Goal: Obtain resource: Download file/media

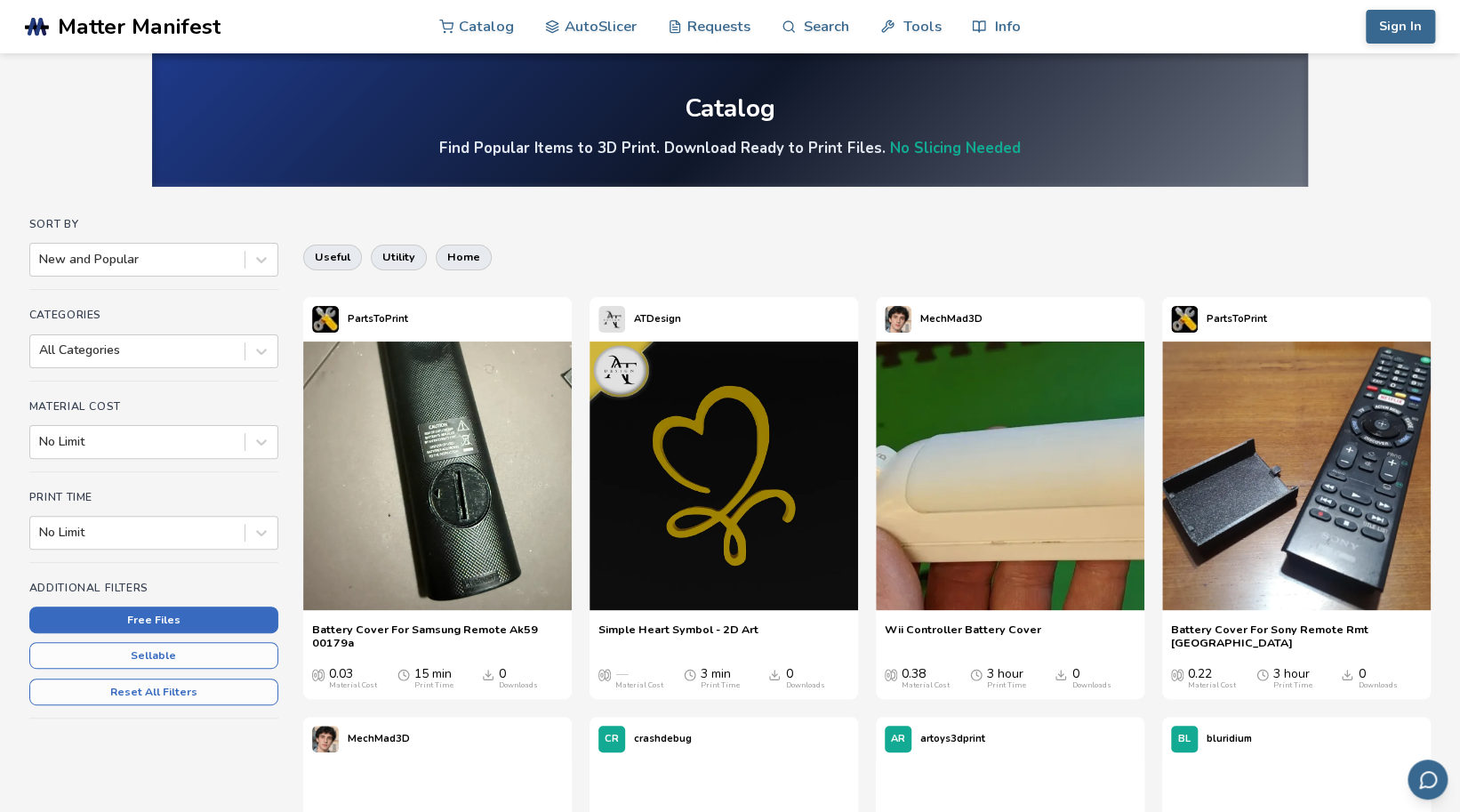
click at [206, 616] on button "Free Files" at bounding box center [153, 619] width 249 height 27
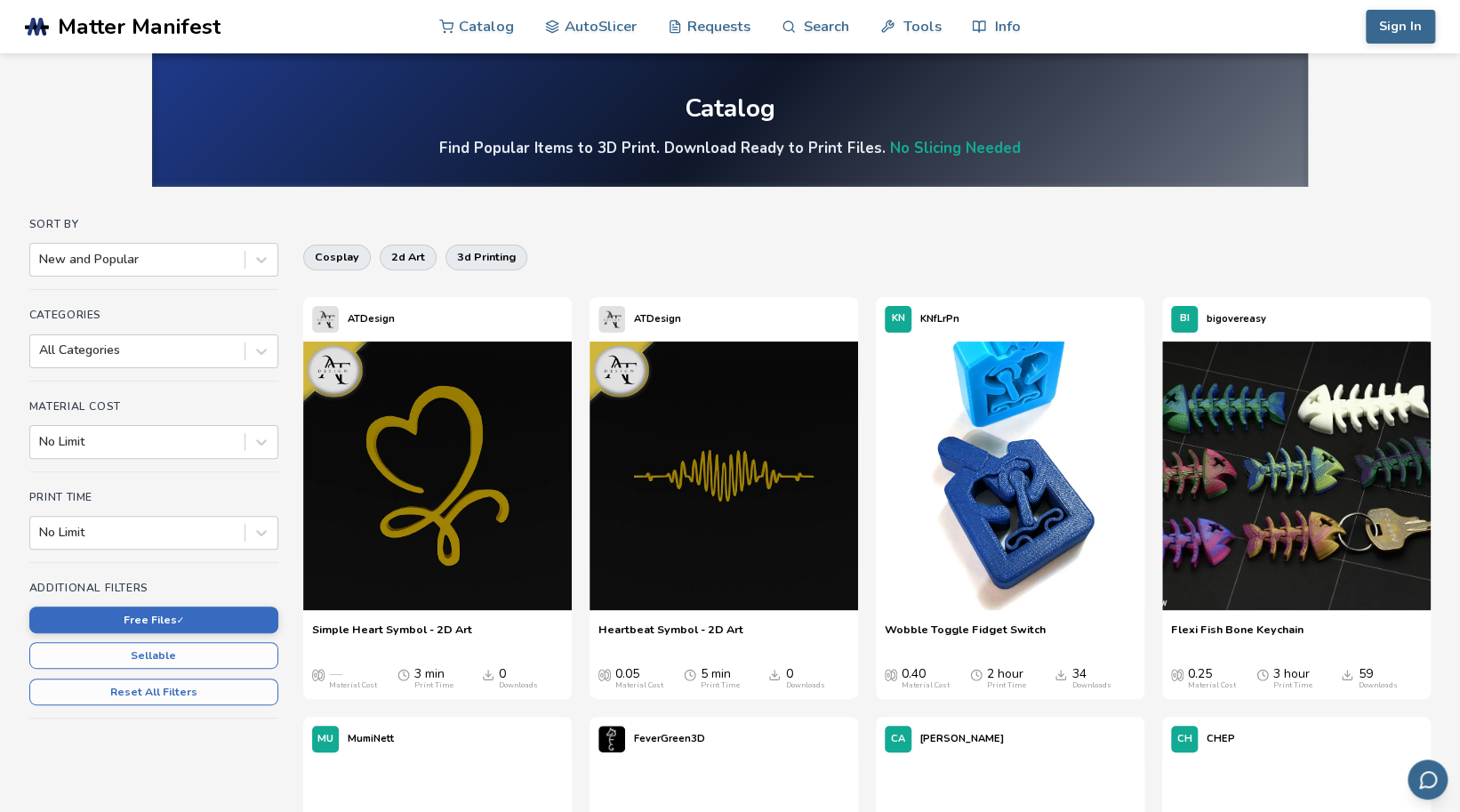
click at [866, 263] on div "cosplay 2d art 3d printing" at bounding box center [866, 257] width 1127 height 43
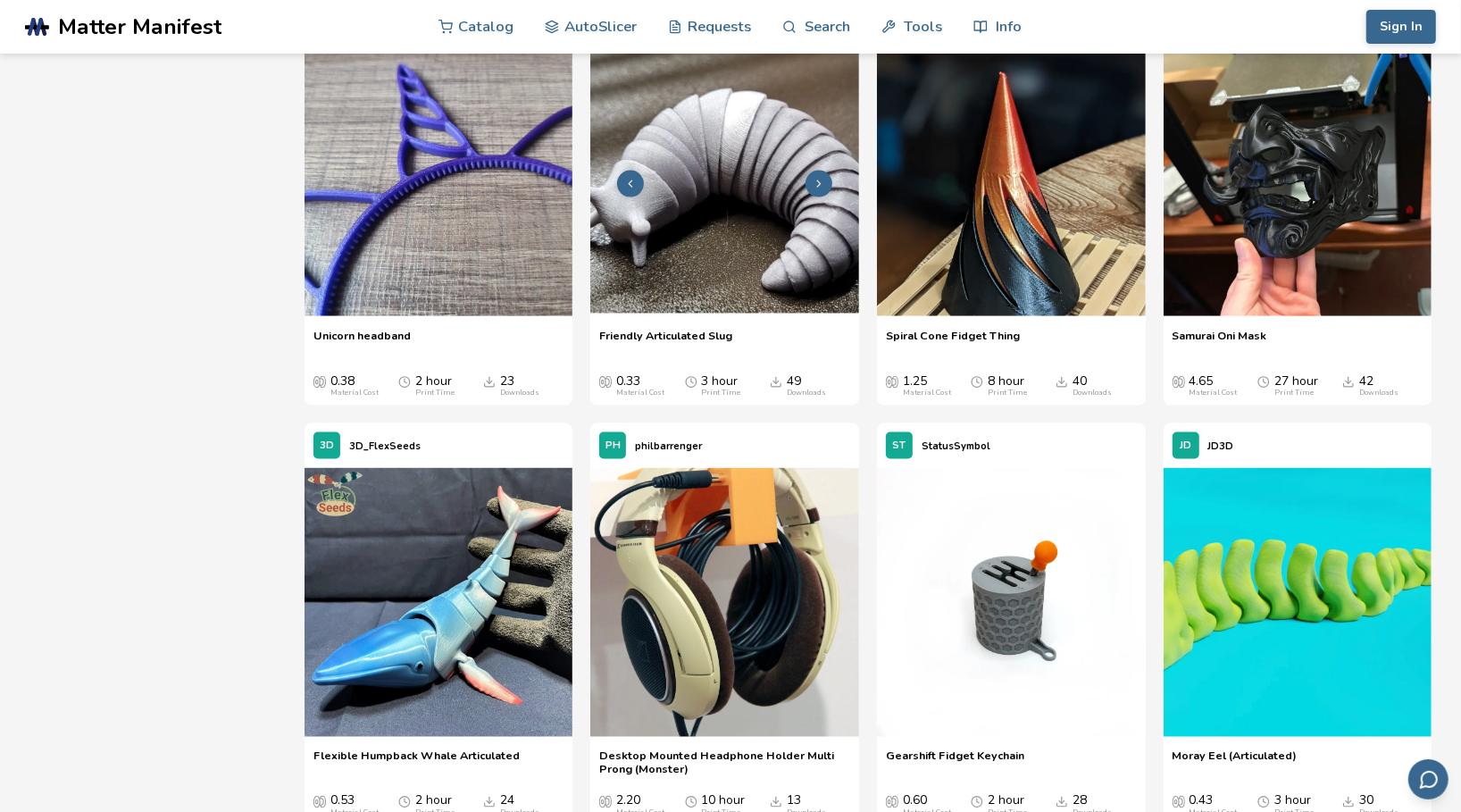
scroll to position [1965, 0]
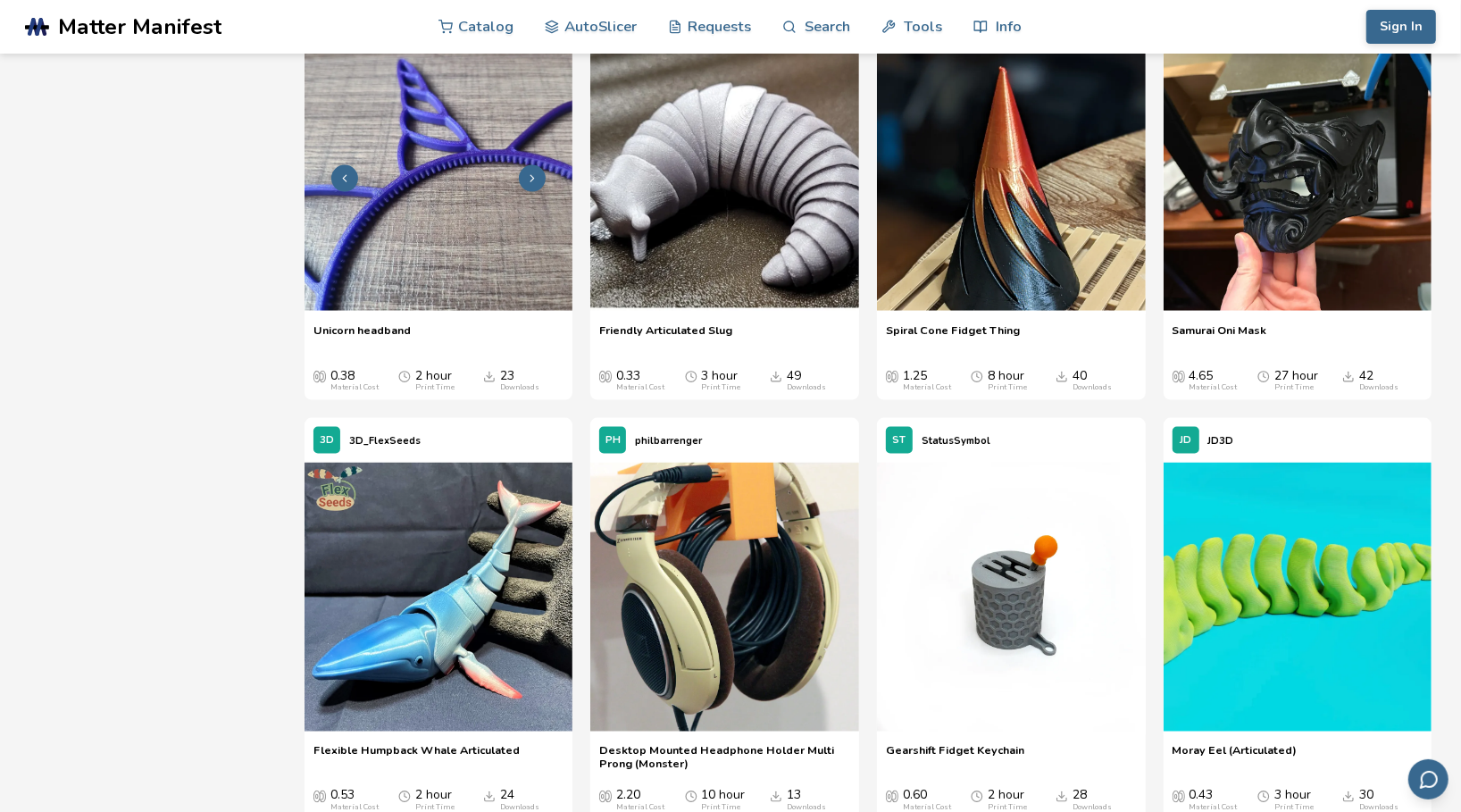
click at [489, 186] on img at bounding box center [438, 177] width 269 height 269
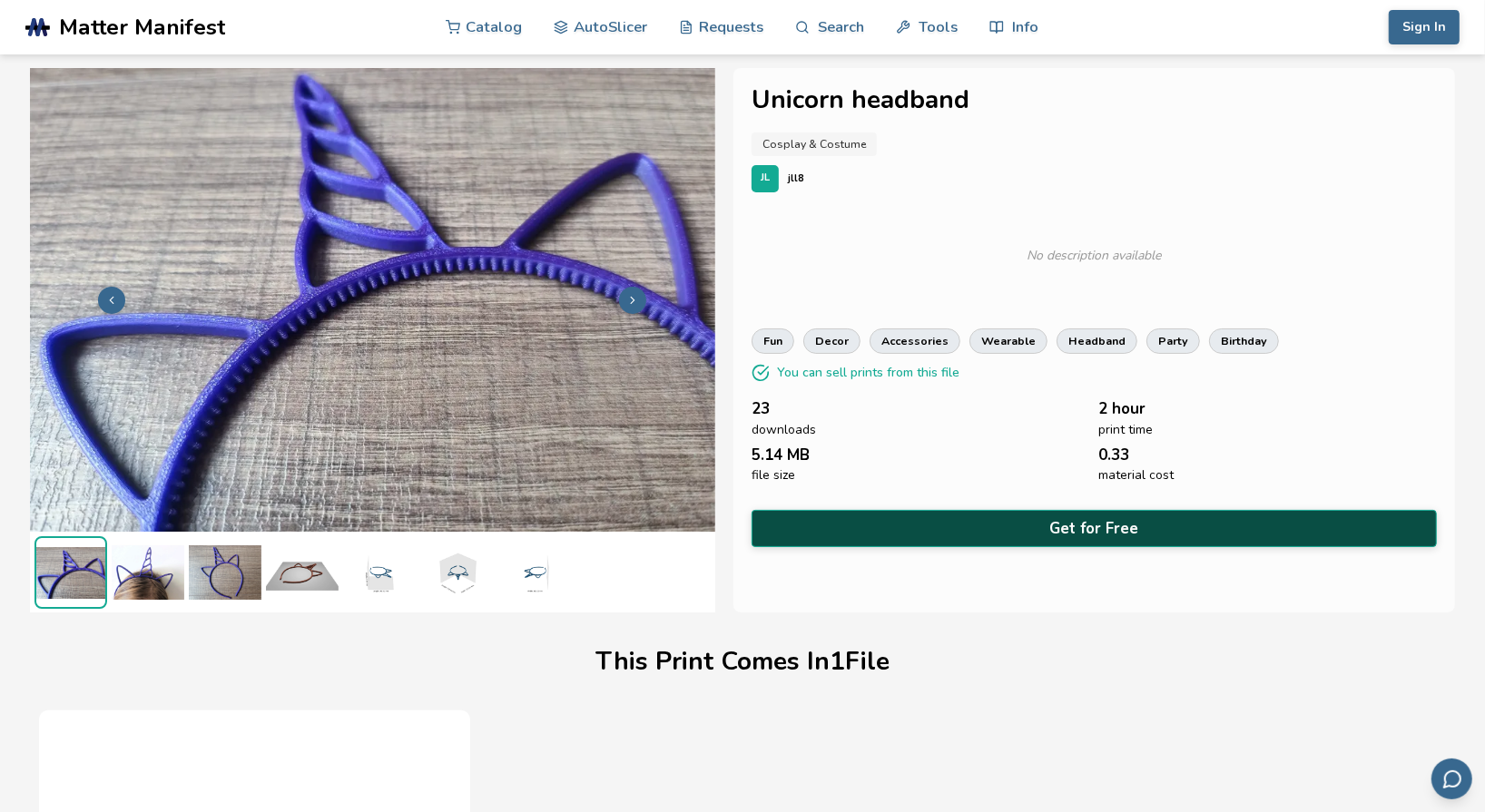
click at [901, 526] on button "Get for Free" at bounding box center [1095, 528] width 685 height 37
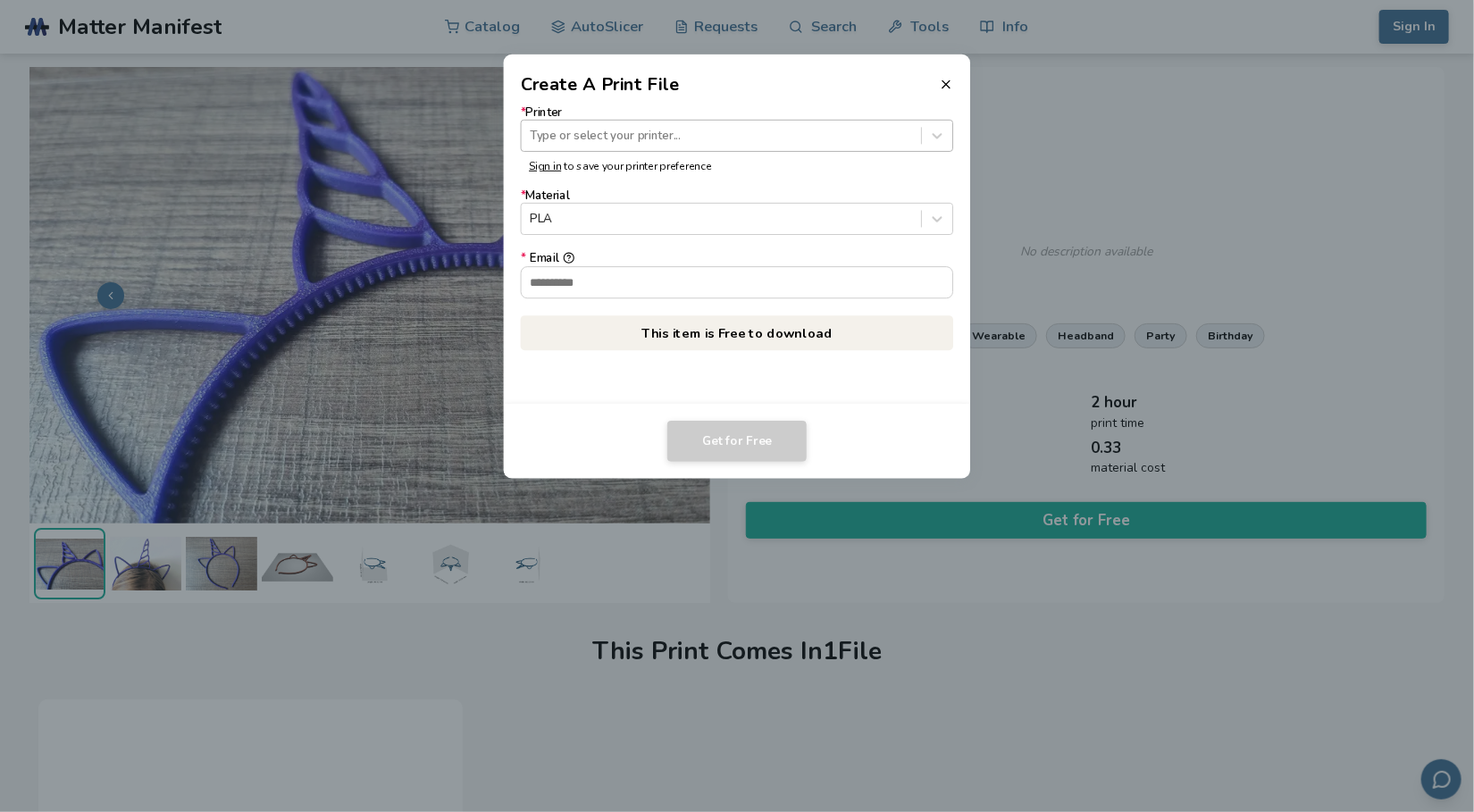
click at [659, 142] on div at bounding box center [721, 135] width 382 height 17
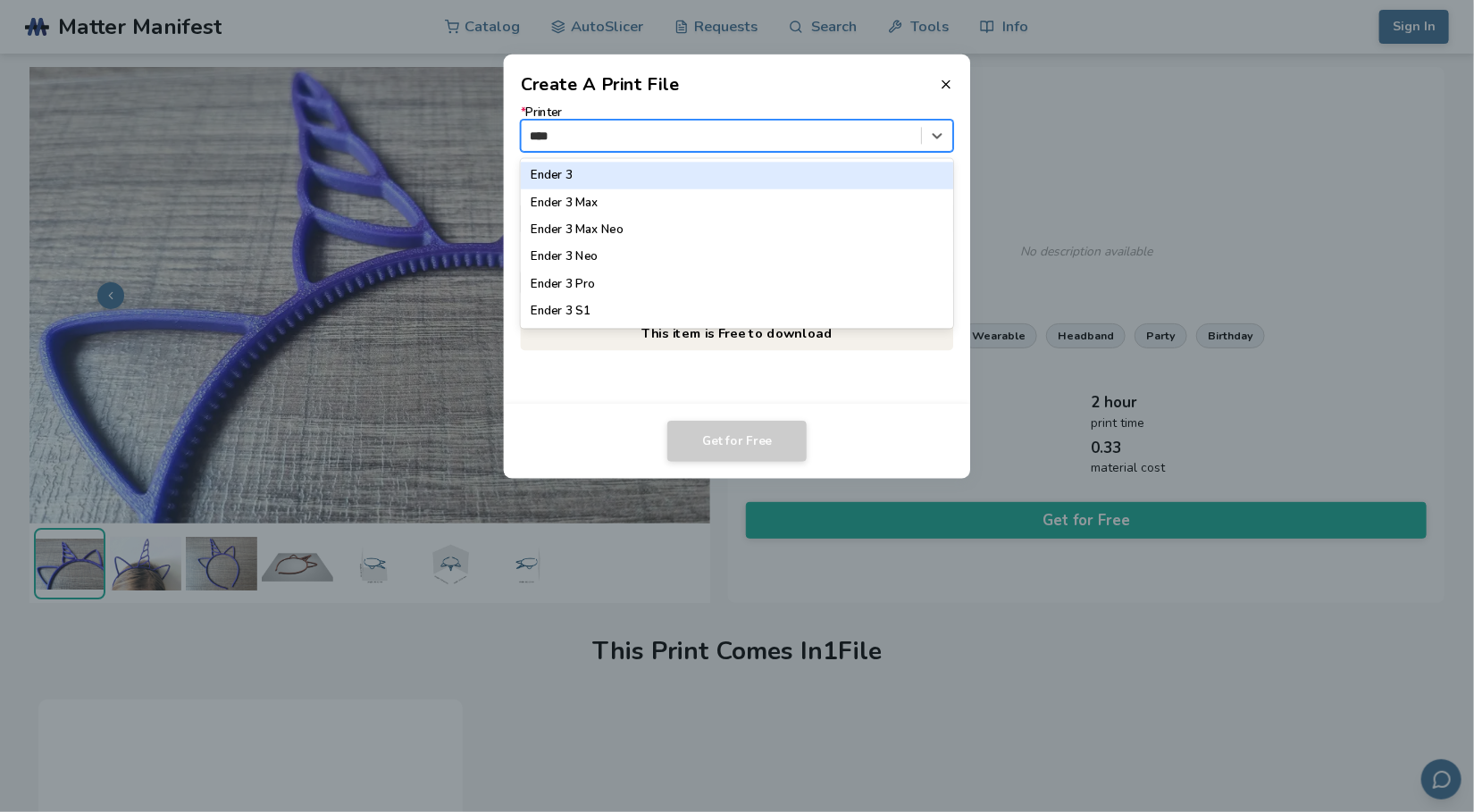
type input "*****"
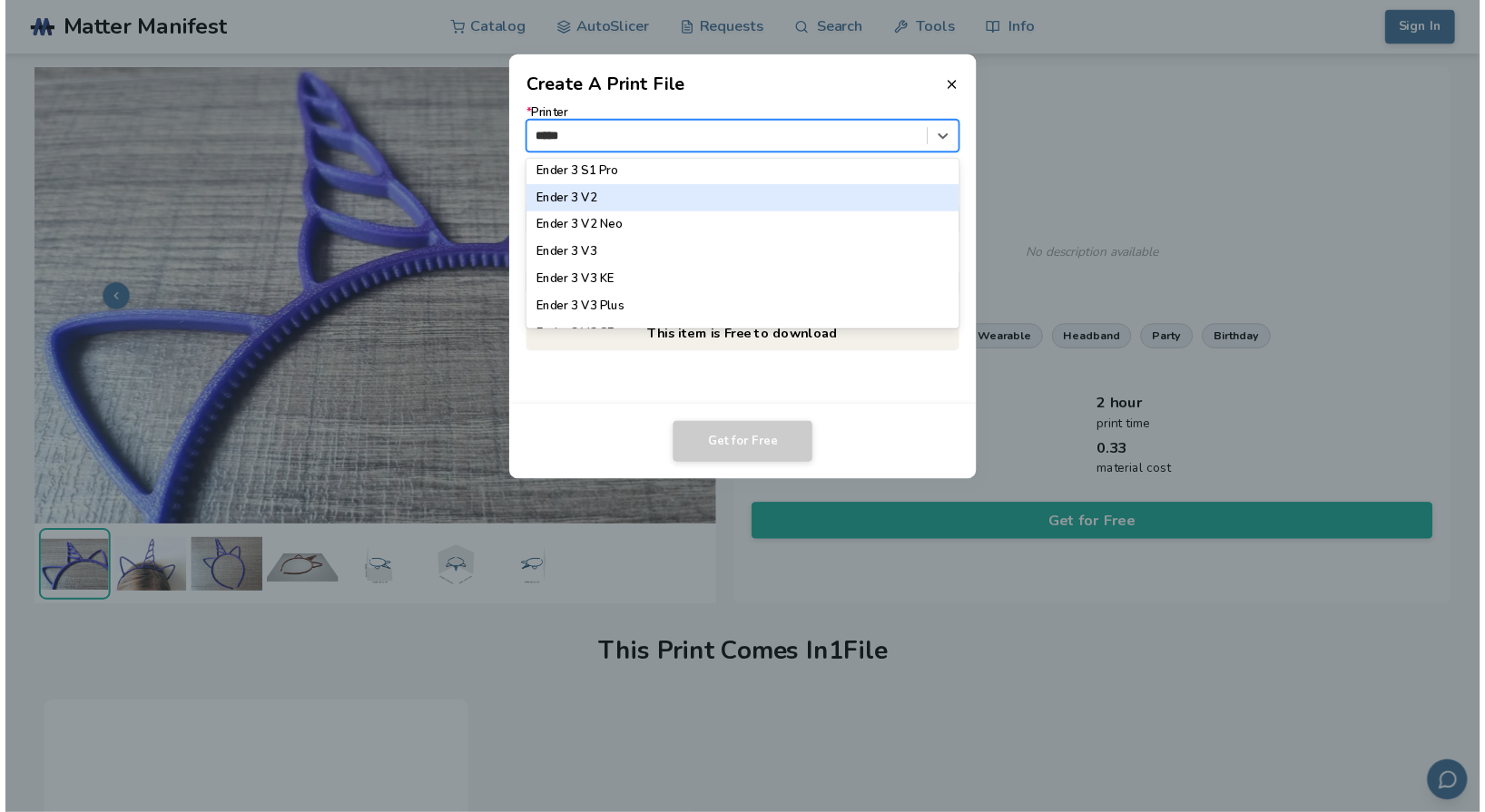
scroll to position [272, 0]
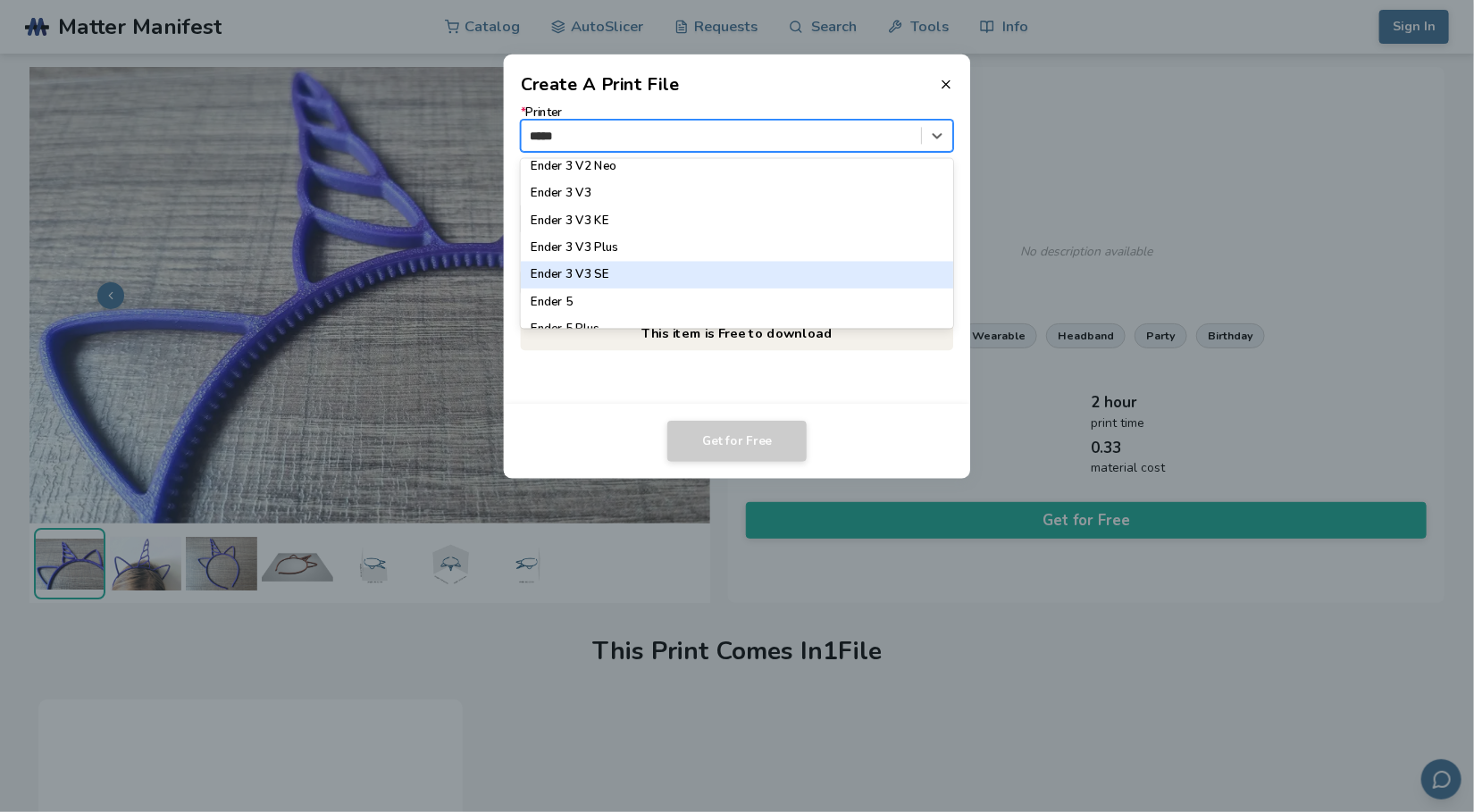
click at [651, 278] on div "Ender 3 V3 SE" at bounding box center [737, 274] width 433 height 27
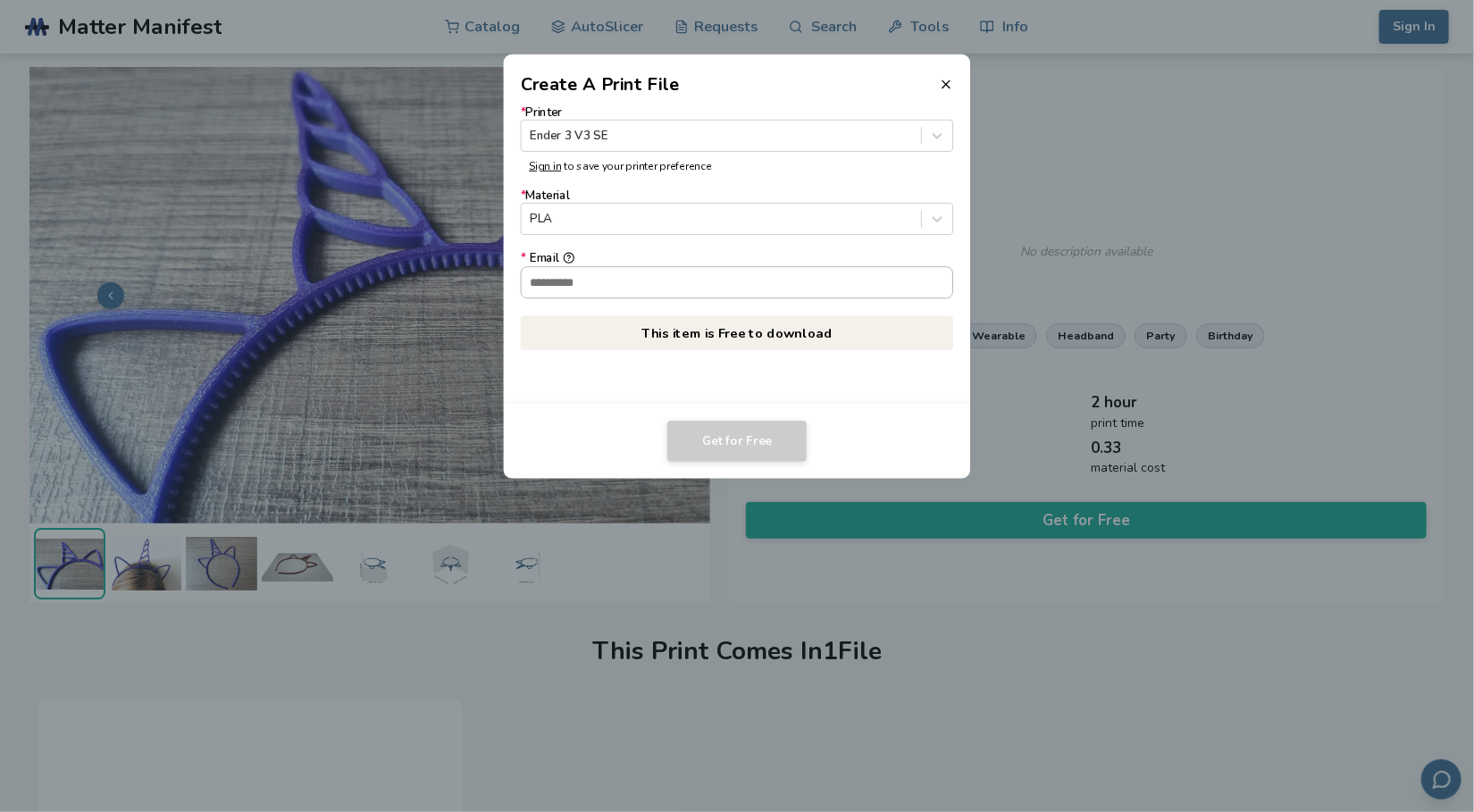
click at [627, 279] on input "* Email" at bounding box center [737, 282] width 432 height 30
type input "**********"
click at [752, 447] on button "Get for Free" at bounding box center [737, 441] width 140 height 41
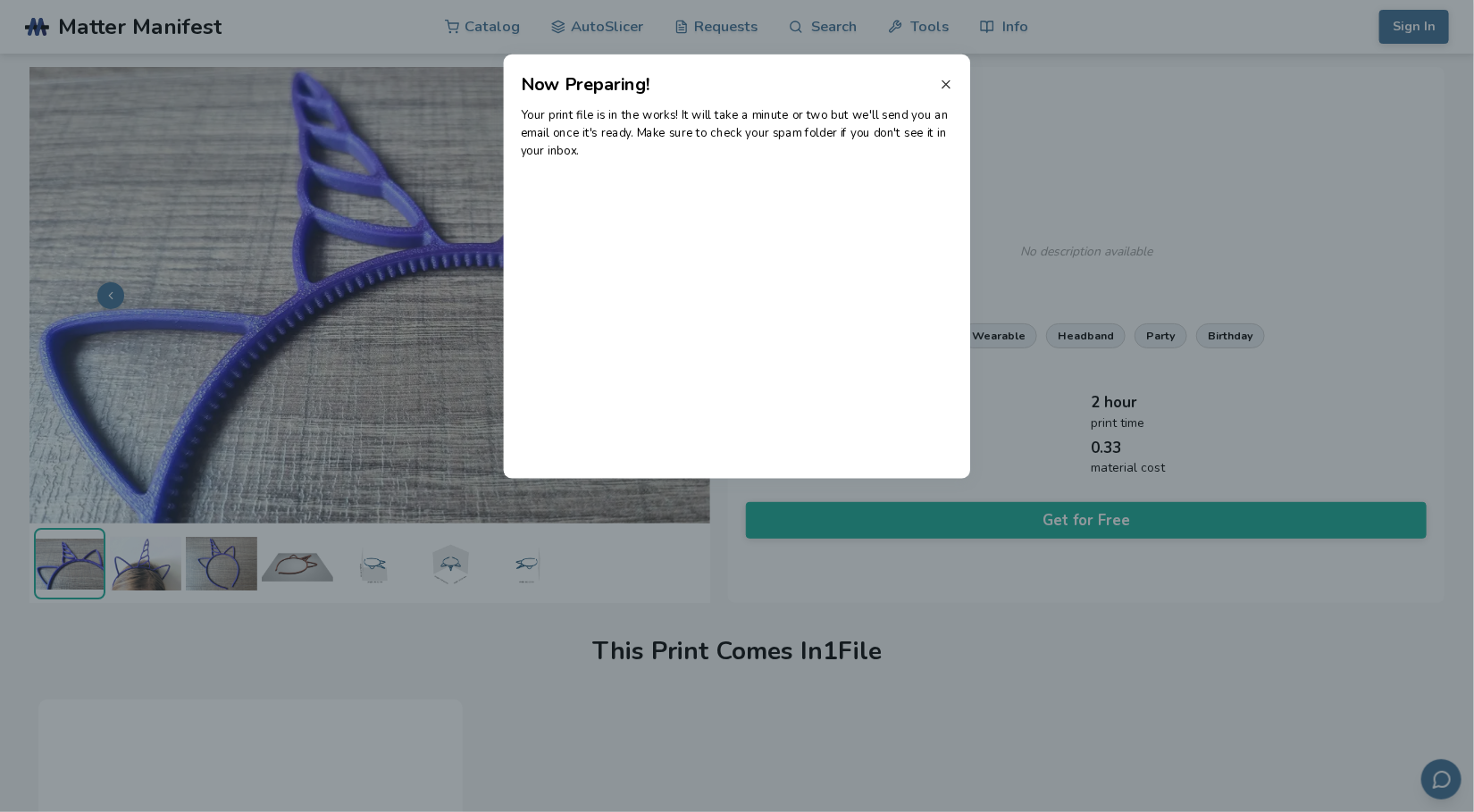
click at [953, 86] on icon at bounding box center [945, 83] width 14 height 14
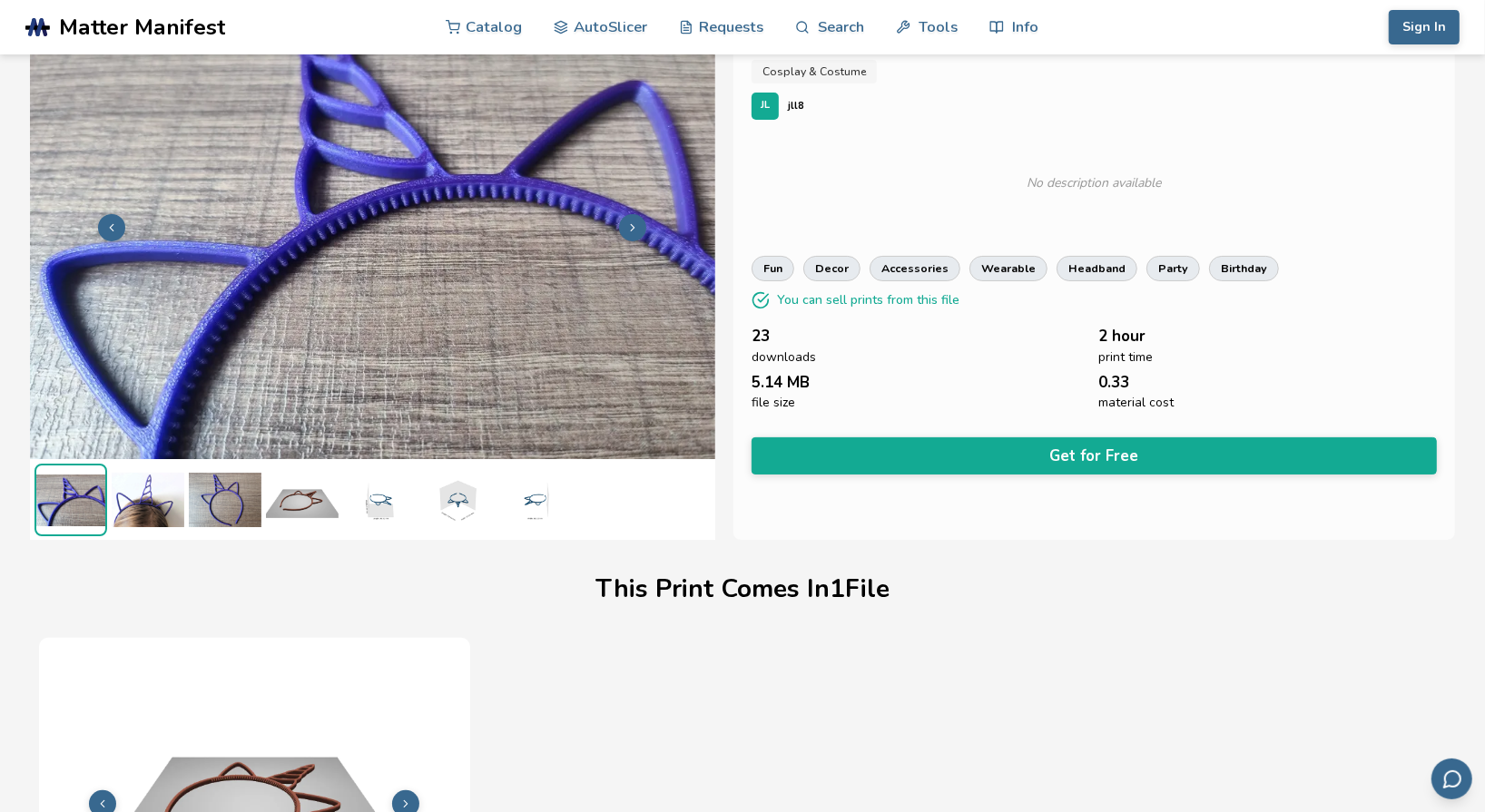
scroll to position [0, 0]
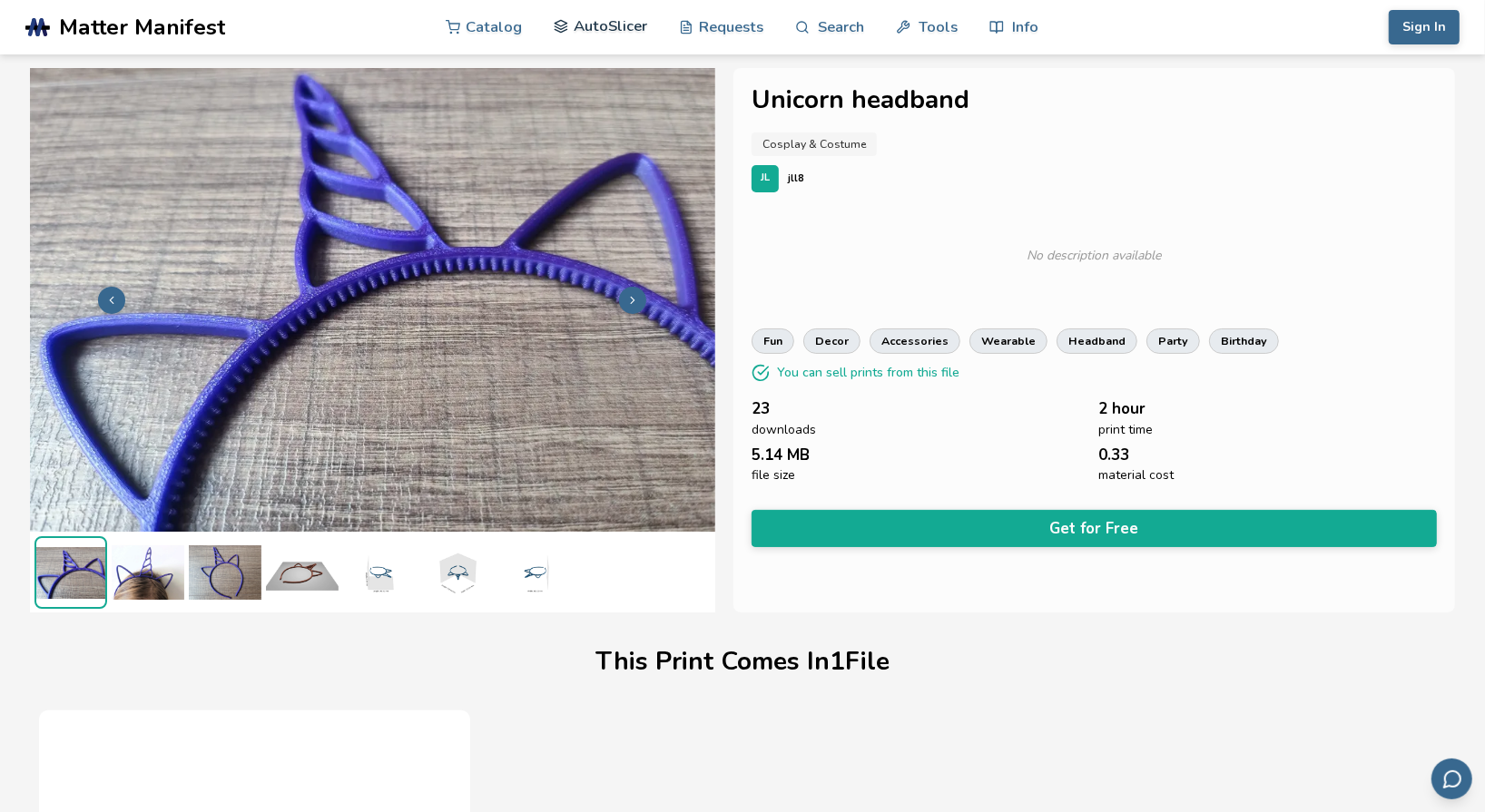
click at [622, 21] on link "AutoSlicer" at bounding box center [601, 26] width 93 height 54
drag, startPoint x: 1157, startPoint y: 310, endPoint x: 1143, endPoint y: 313, distance: 14.3
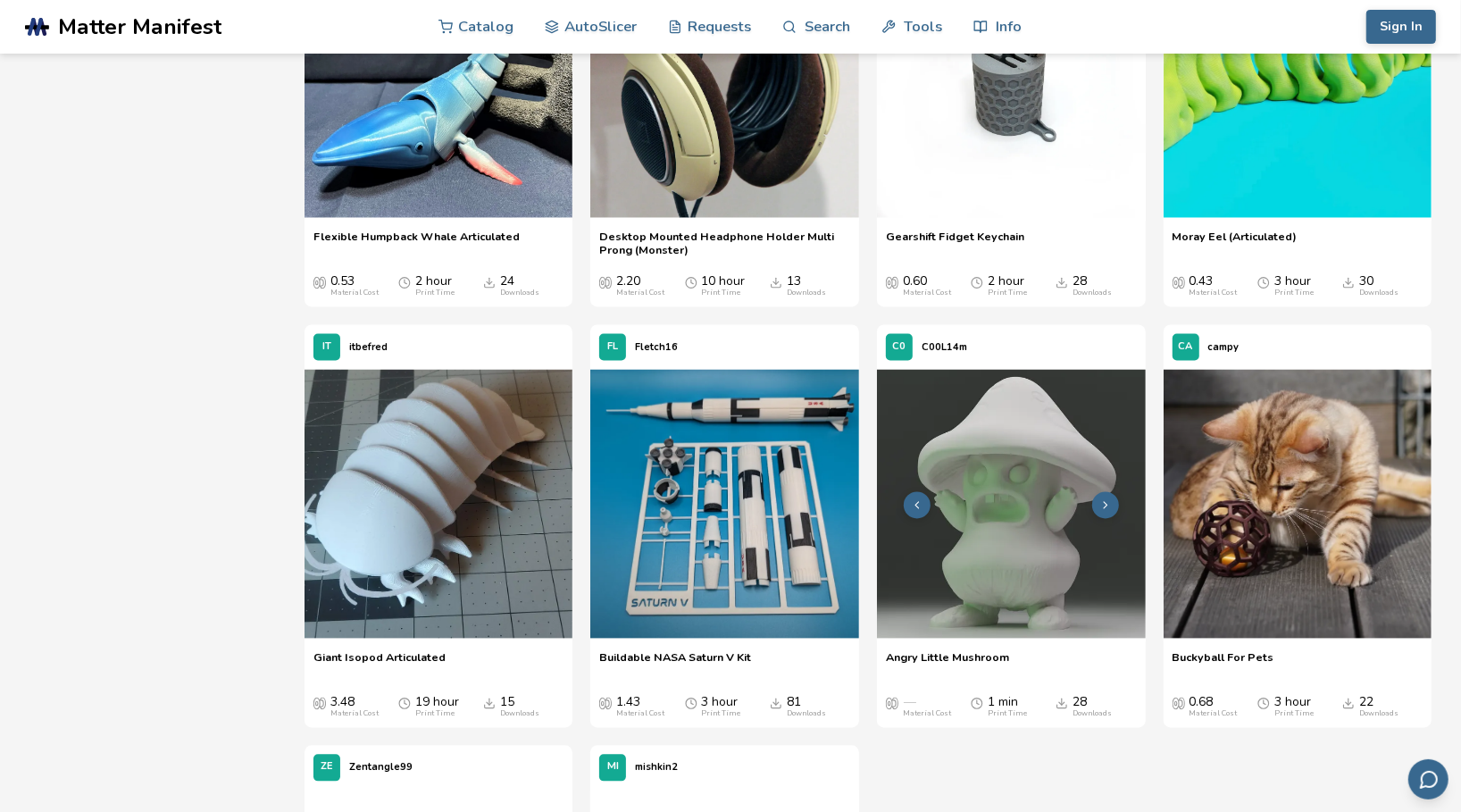
scroll to position [2583, 0]
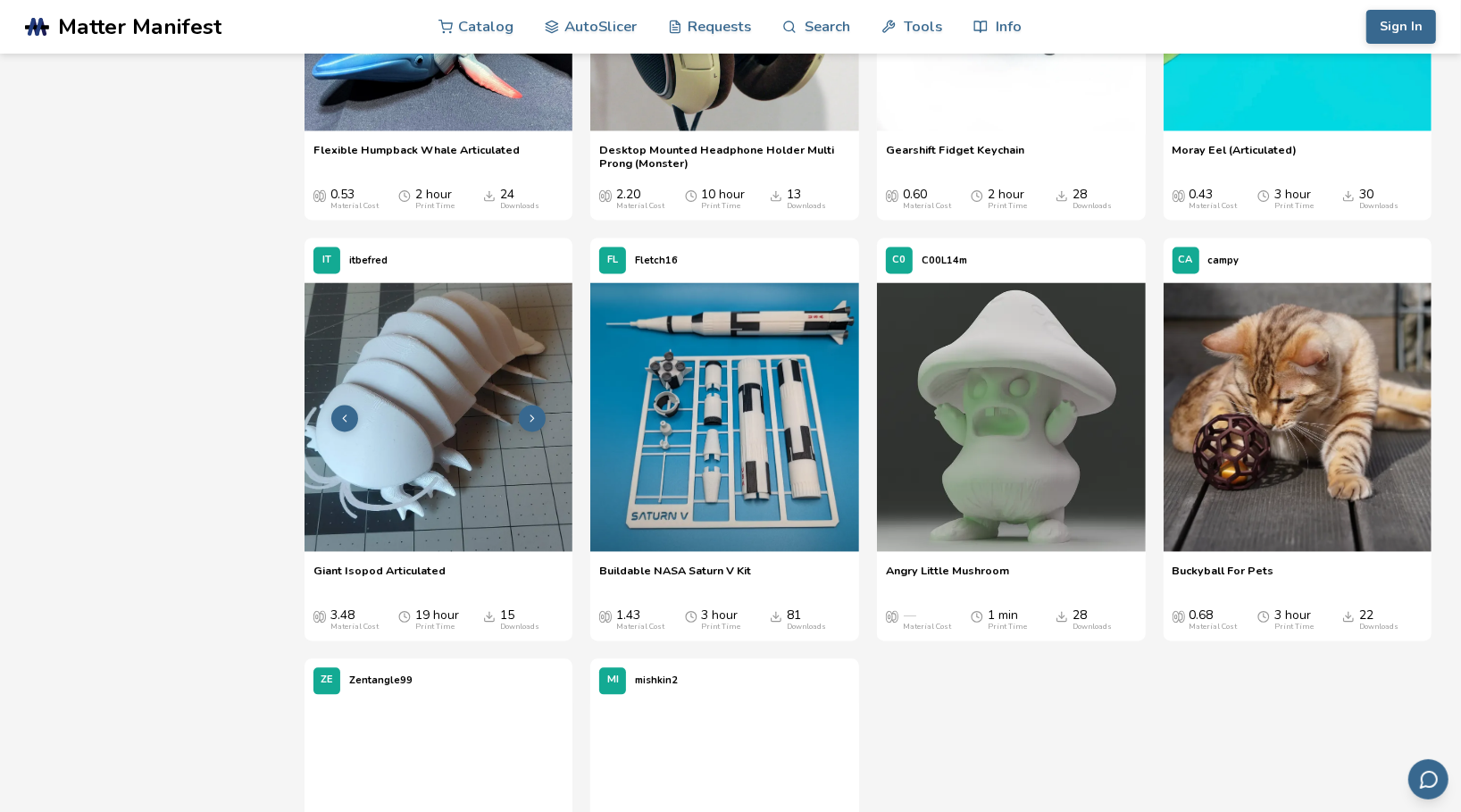
click at [461, 467] on img at bounding box center [438, 416] width 269 height 269
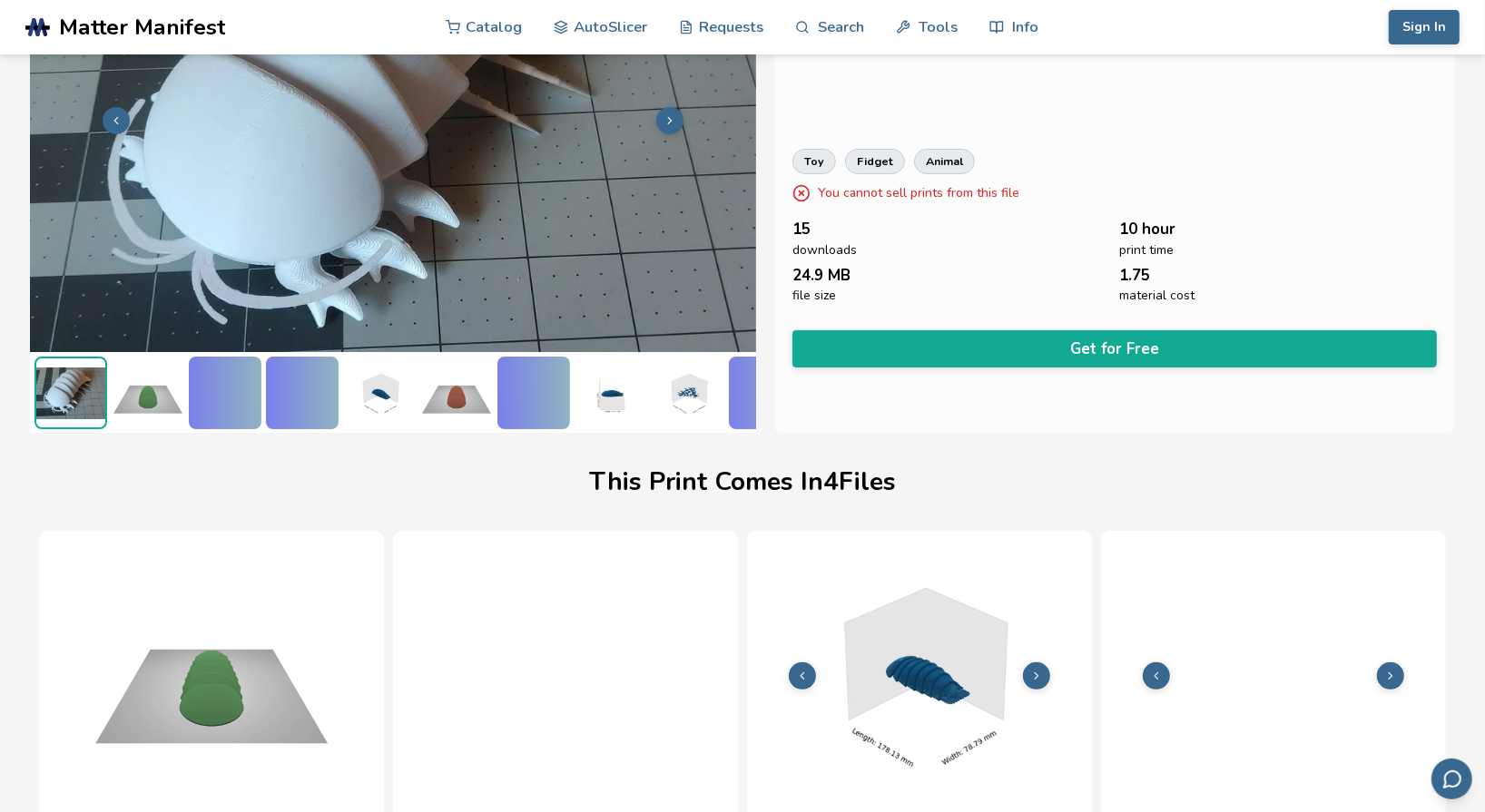
scroll to position [257, 7]
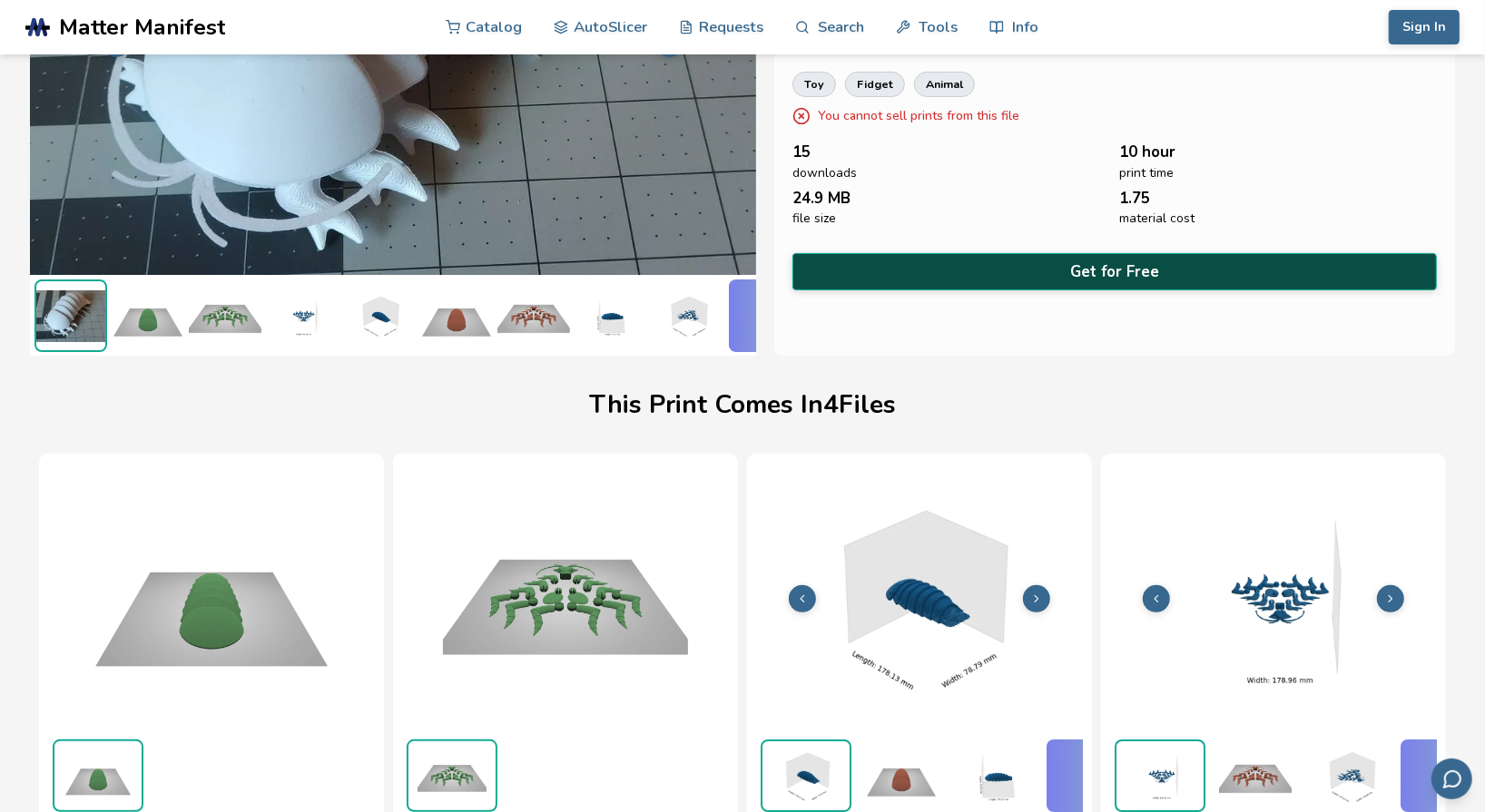
click at [1091, 264] on button "Get for Free" at bounding box center [1115, 271] width 645 height 37
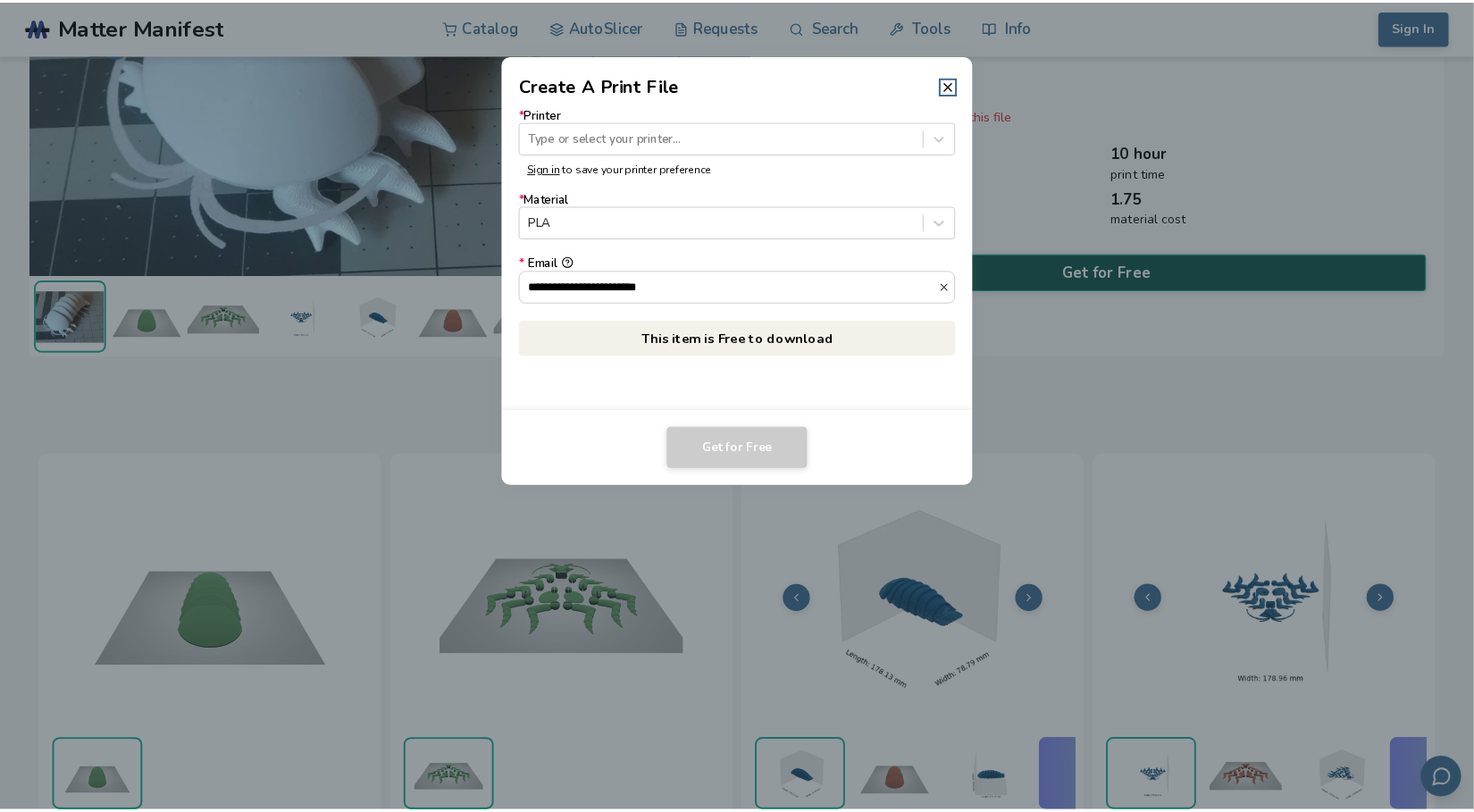
scroll to position [253, 0]
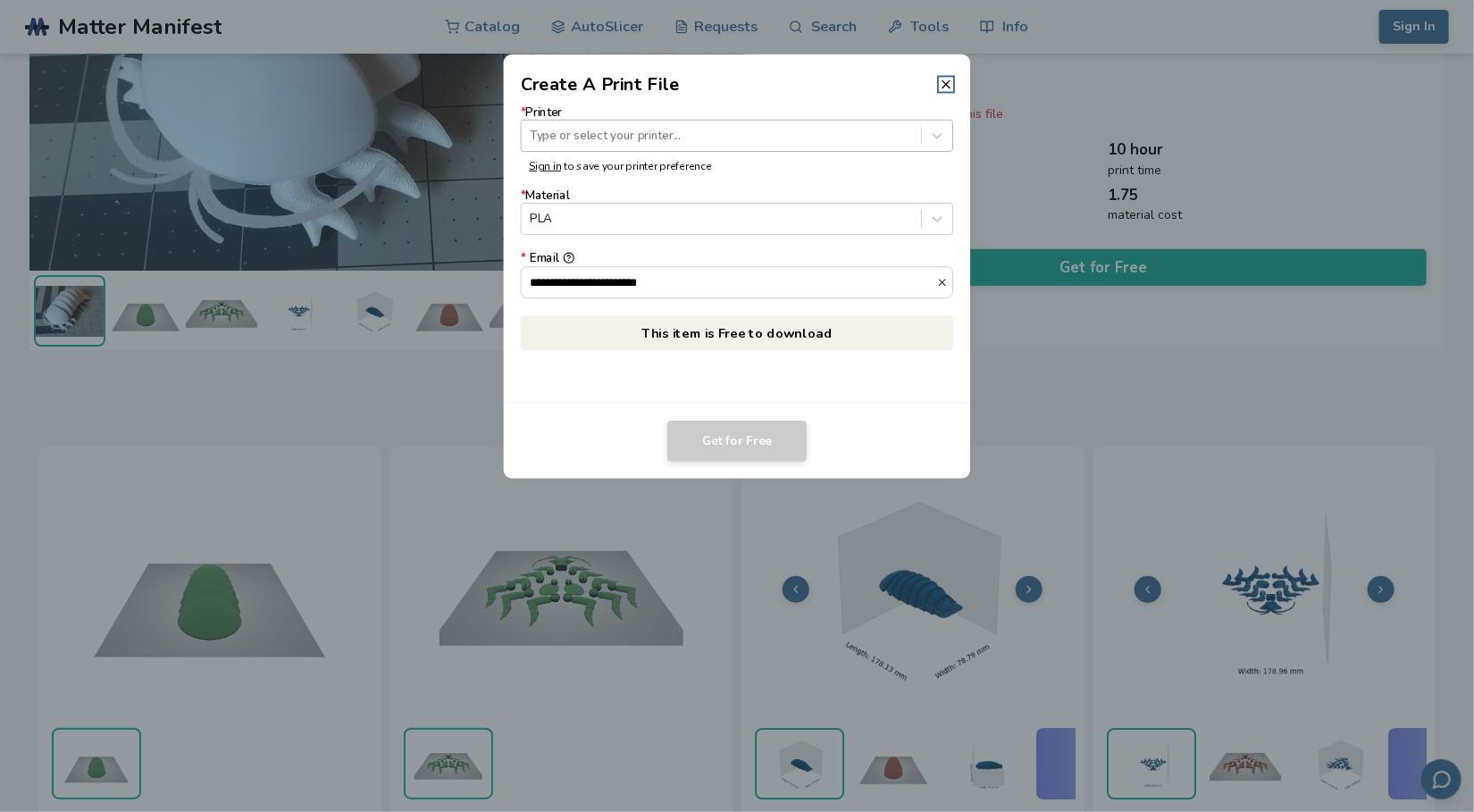
click at [602, 144] on div "Type or select your printer..." at bounding box center [722, 136] width 399 height 24
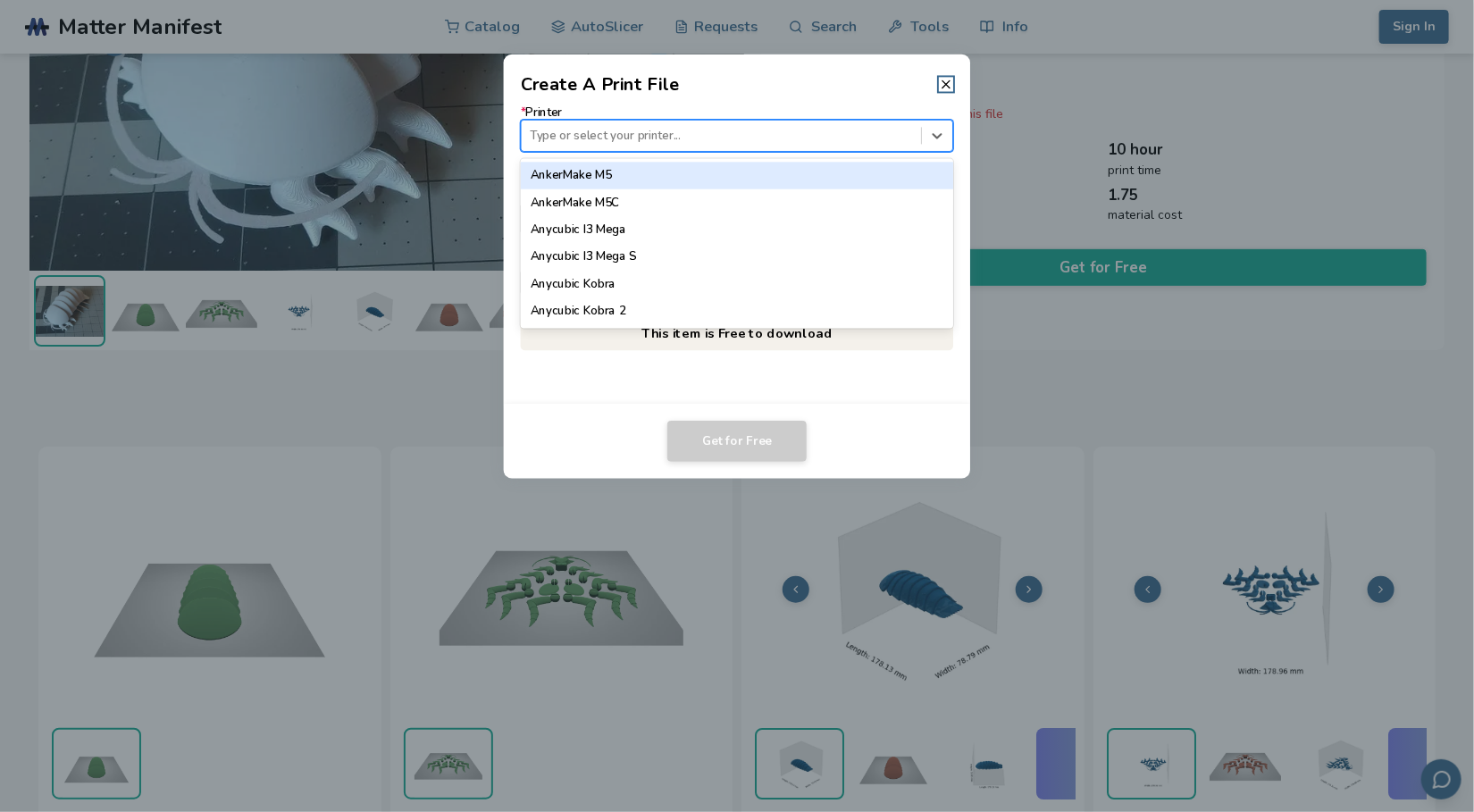
click at [663, 126] on div at bounding box center [721, 135] width 382 height 17
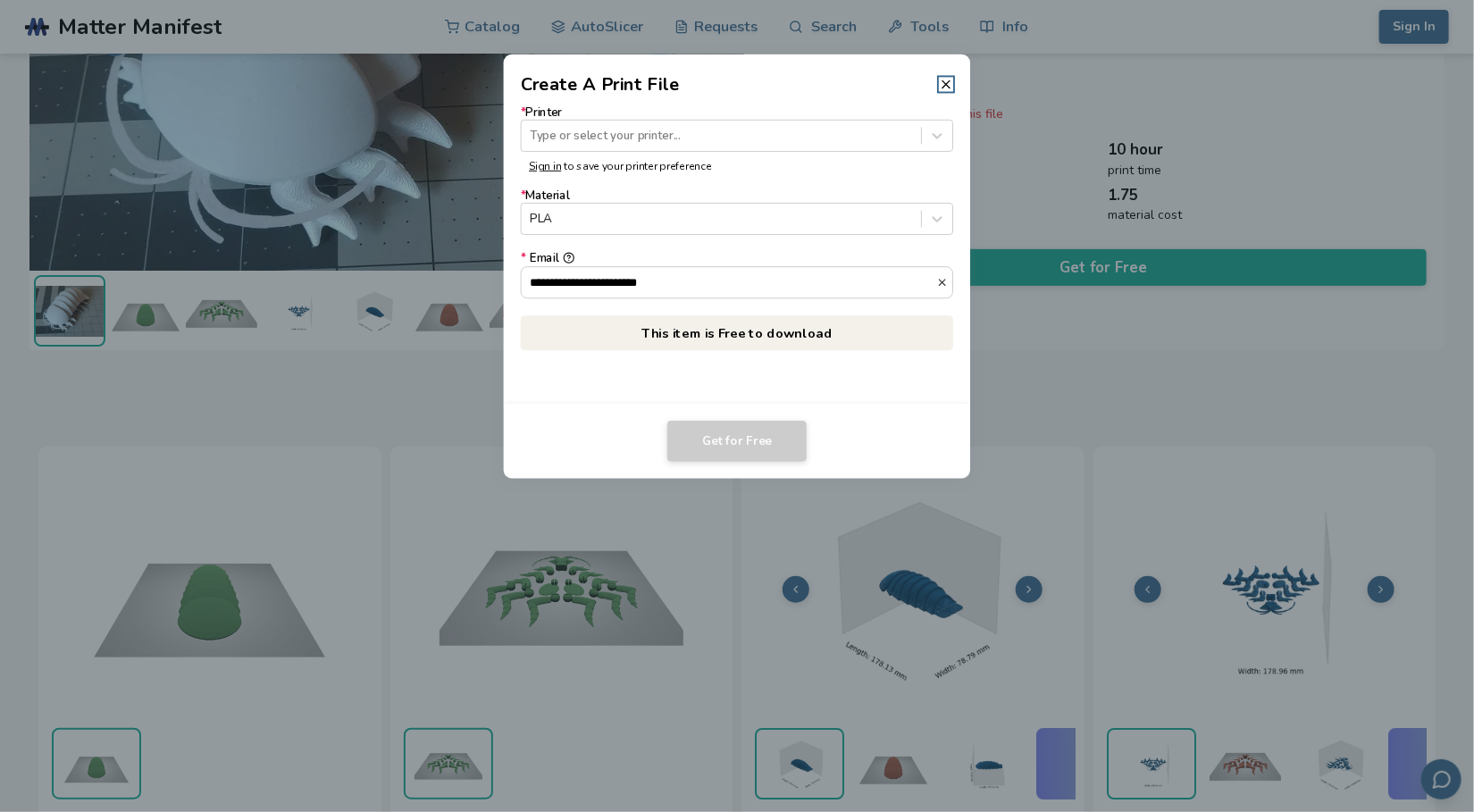
click at [542, 167] on link "Sign in" at bounding box center [545, 165] width 32 height 14
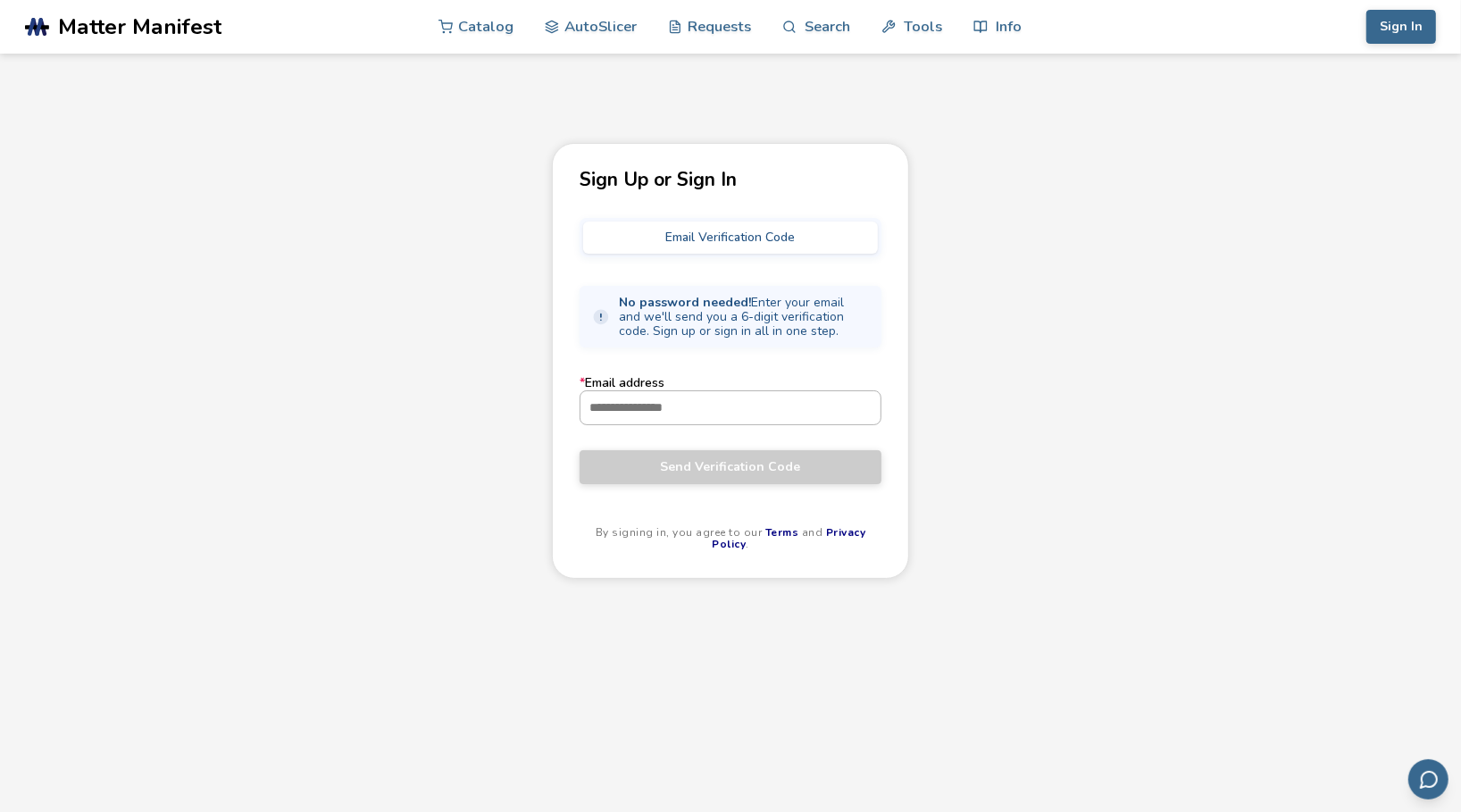
click at [671, 411] on input "* Email address" at bounding box center [730, 407] width 300 height 32
type input "**********"
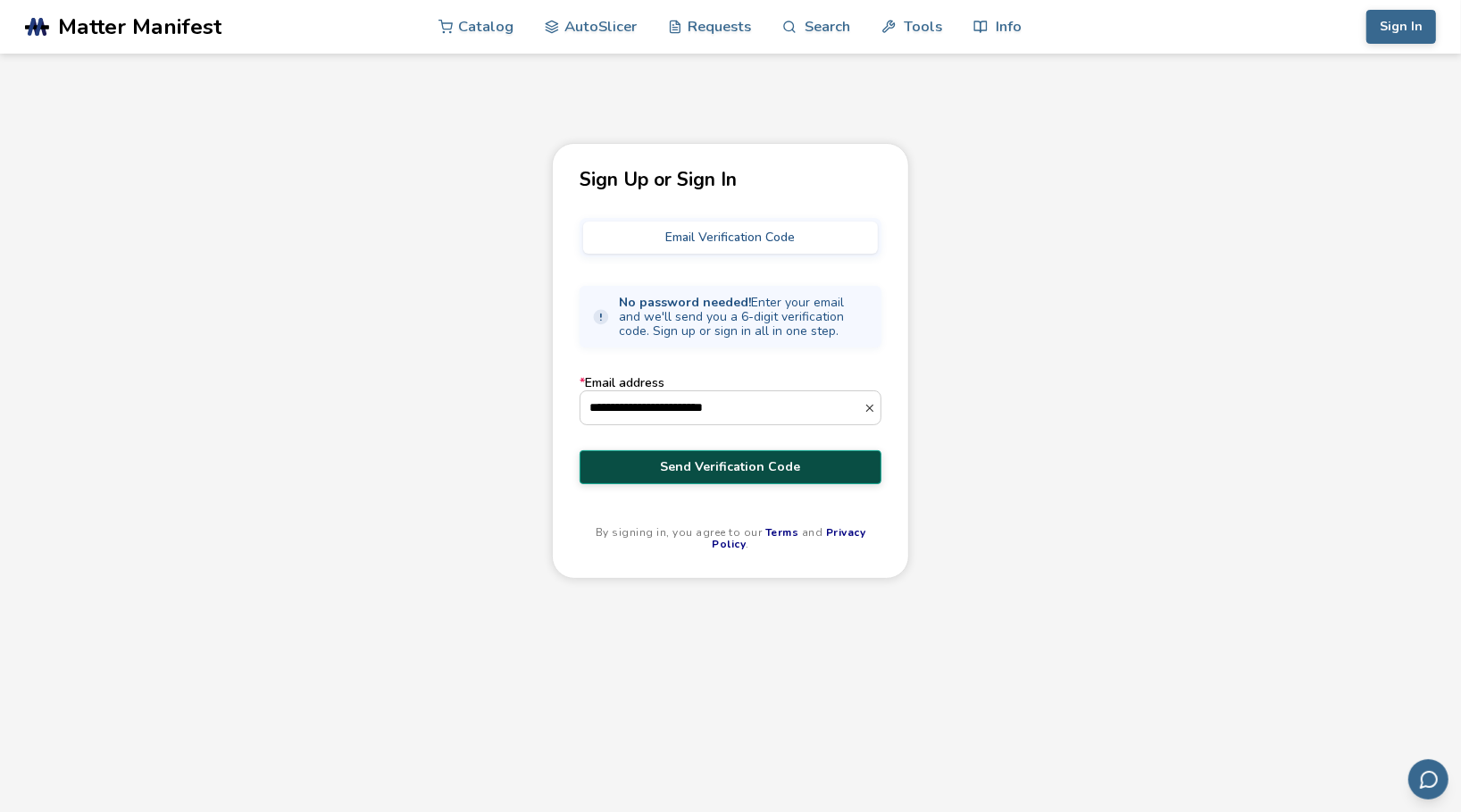
click at [730, 471] on span "Send Verification Code" at bounding box center [730, 466] width 275 height 14
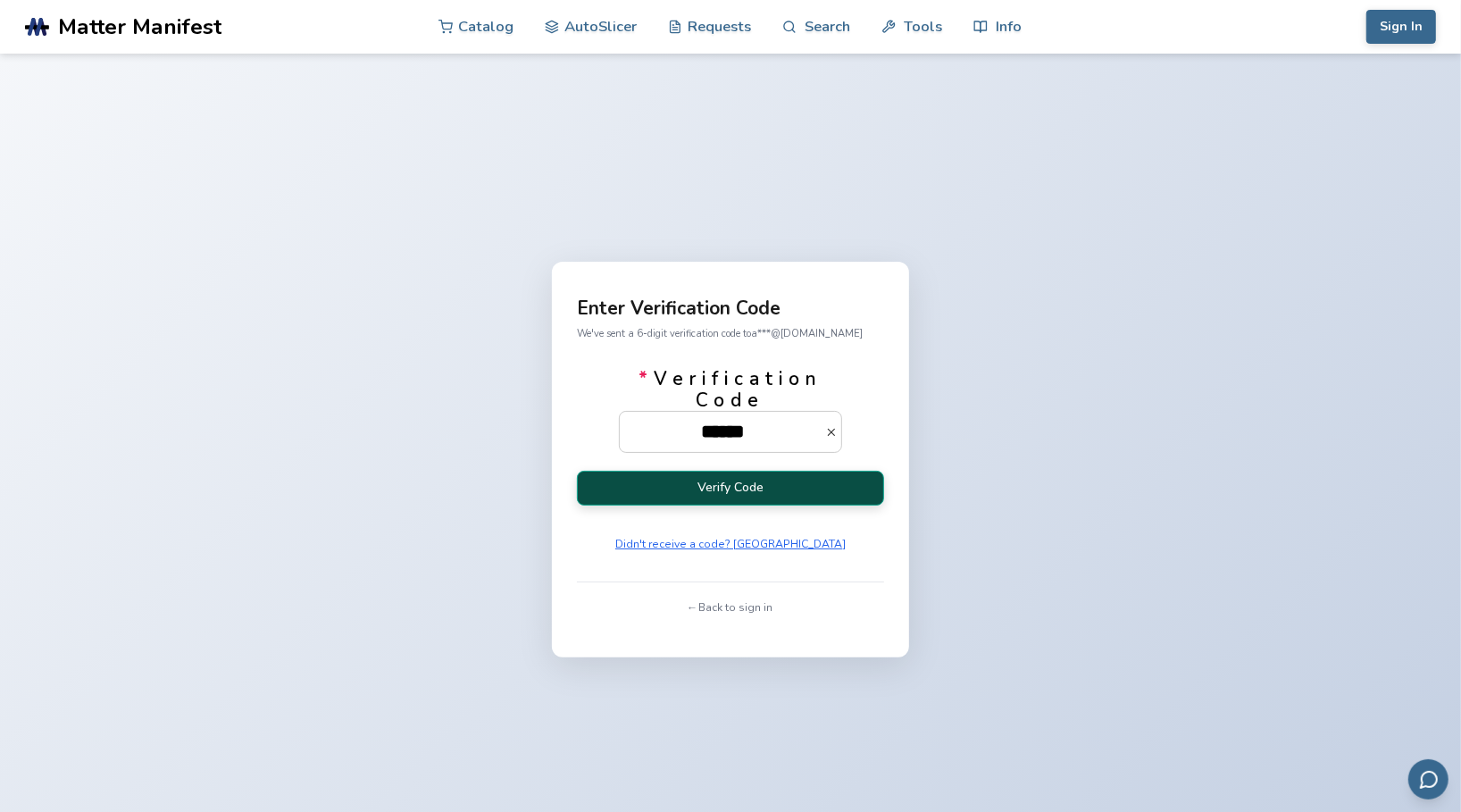
type input "******"
click at [749, 491] on button "Verify Code" at bounding box center [730, 488] width 307 height 35
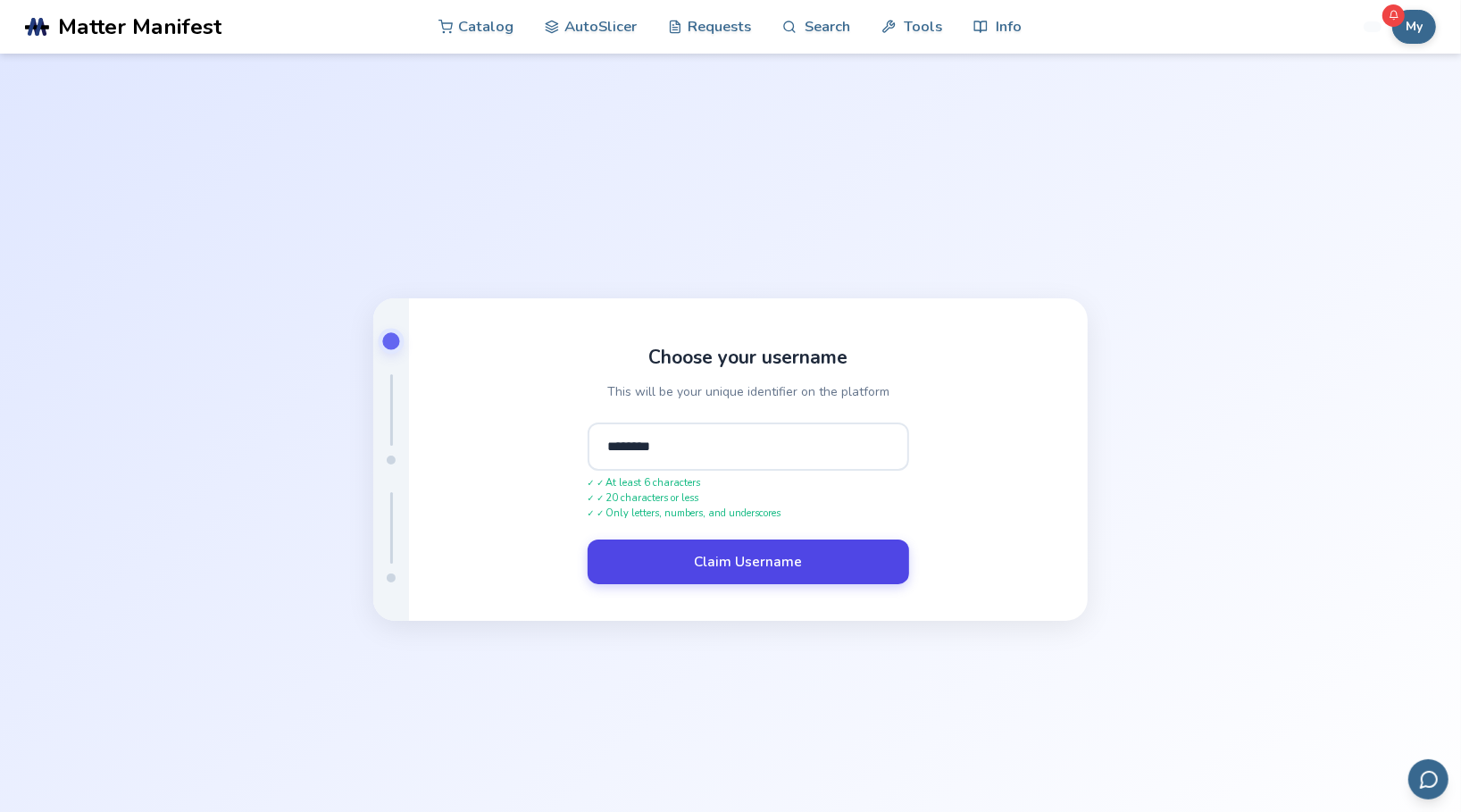
type input "********"
click at [759, 577] on button "Claim Username" at bounding box center [747, 562] width 321 height 45
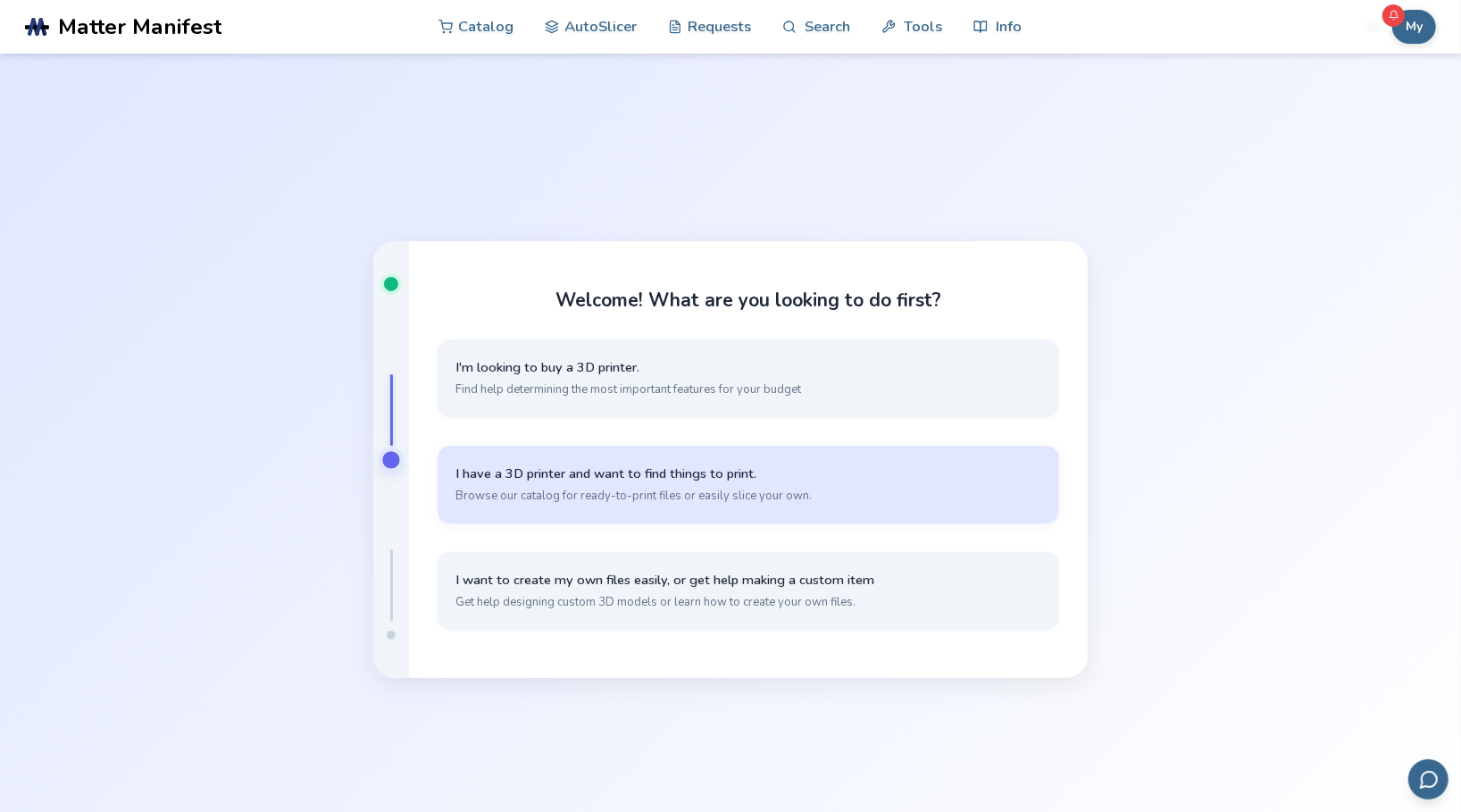
click at [922, 492] on span "Browse our catalog for ready-to-print files or easily slice your own." at bounding box center [748, 495] width 586 height 16
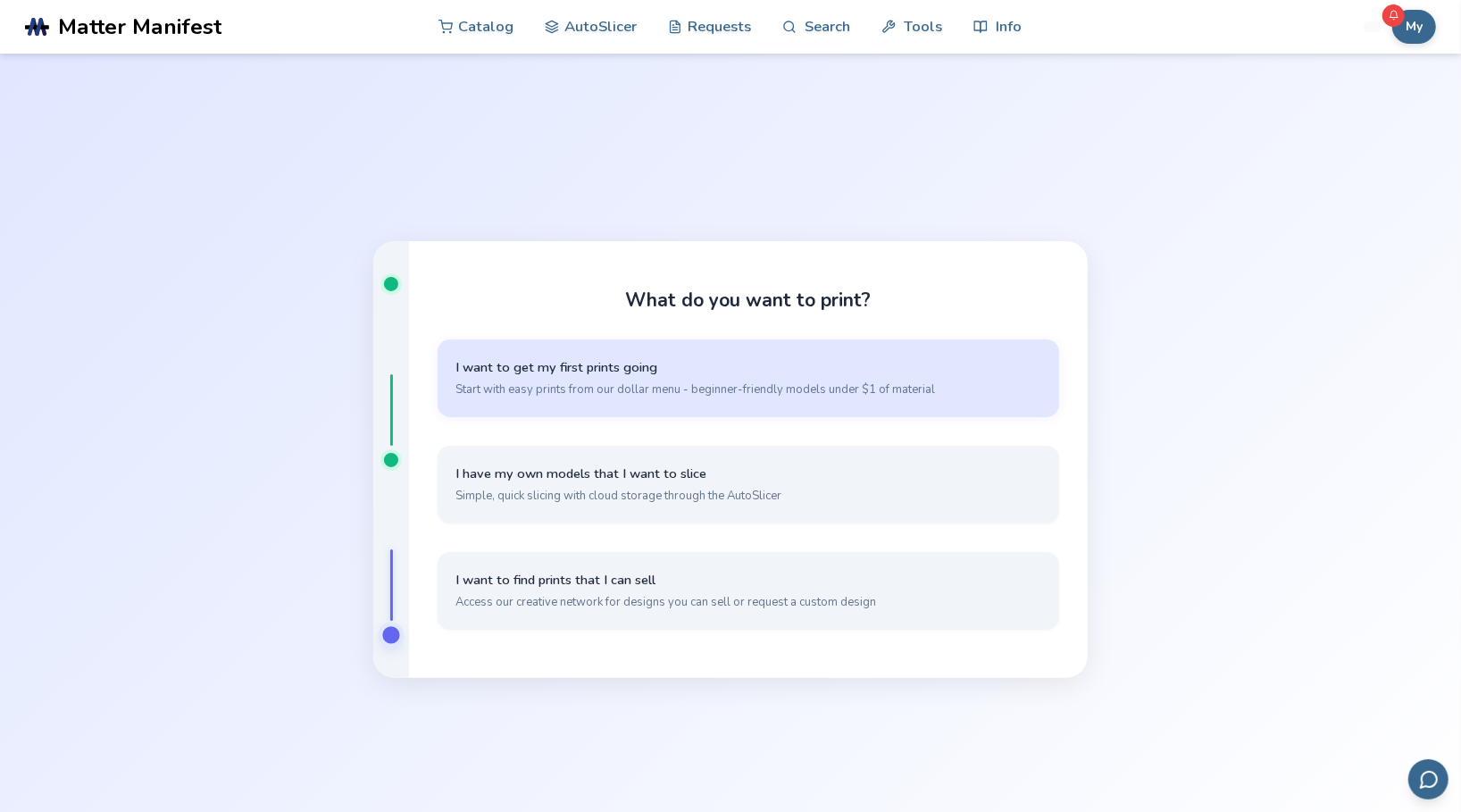
click at [987, 372] on span "I want to get my first prints going" at bounding box center [748, 367] width 586 height 17
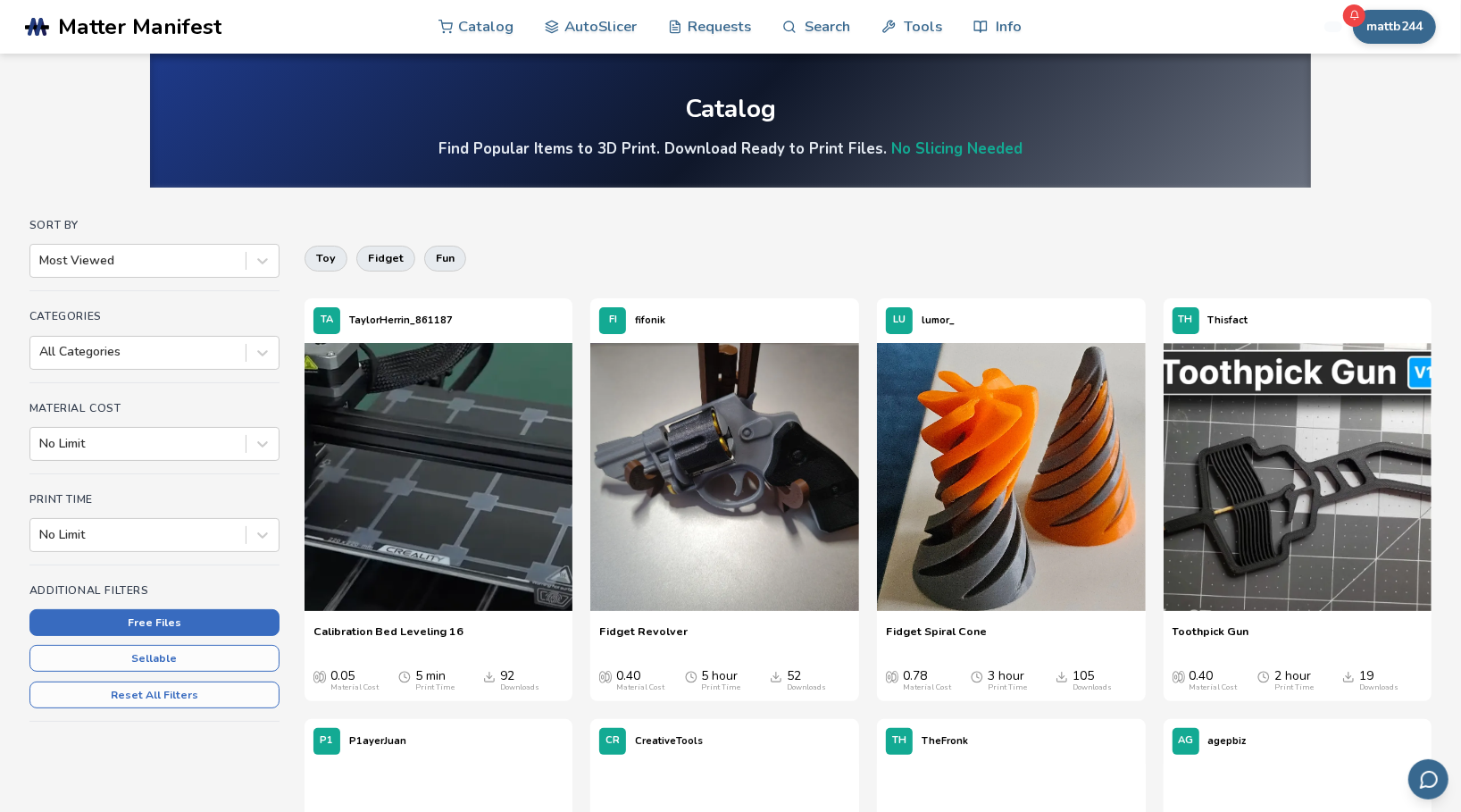
click at [185, 609] on button "Free Files" at bounding box center [154, 622] width 250 height 27
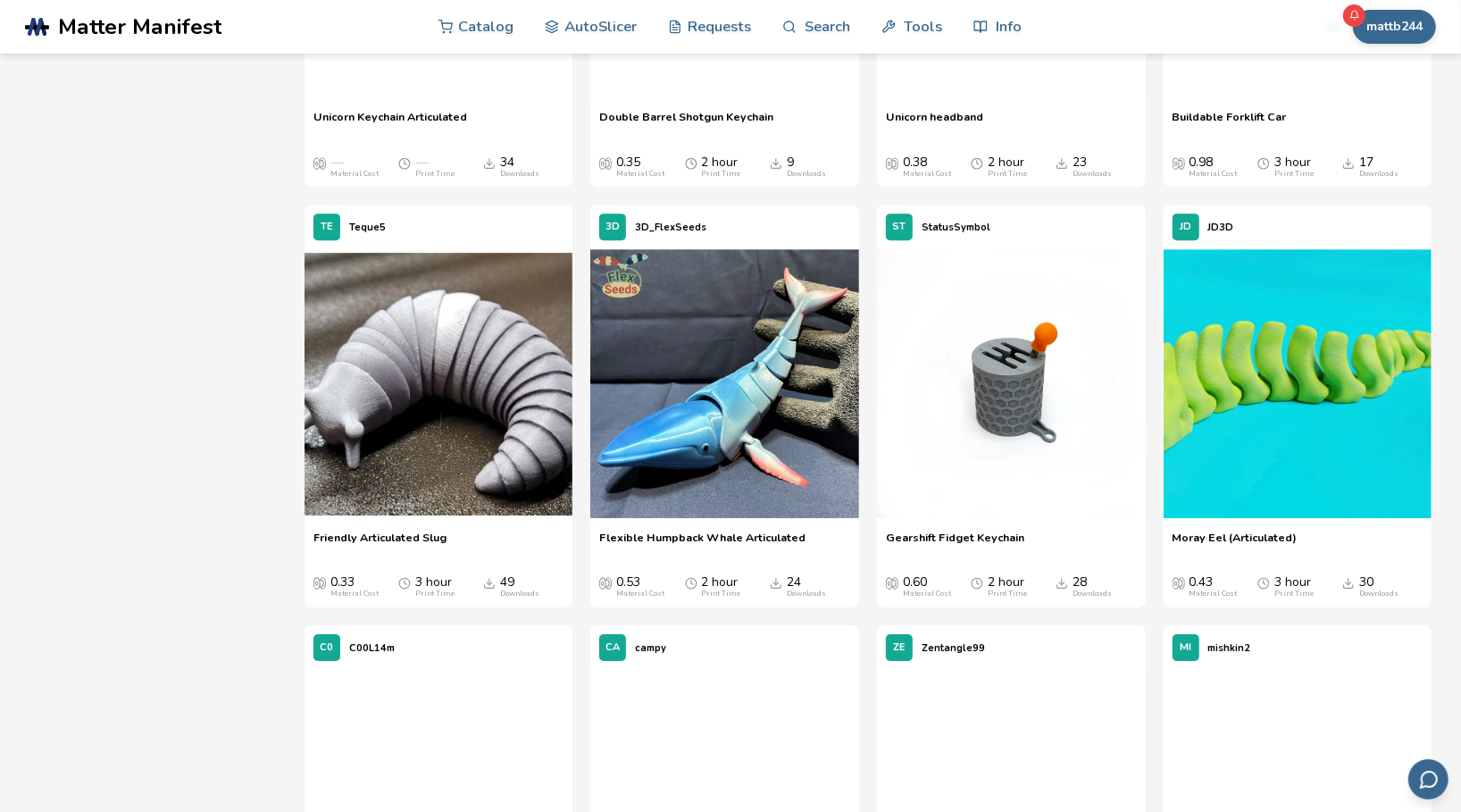
scroll to position [4287, 0]
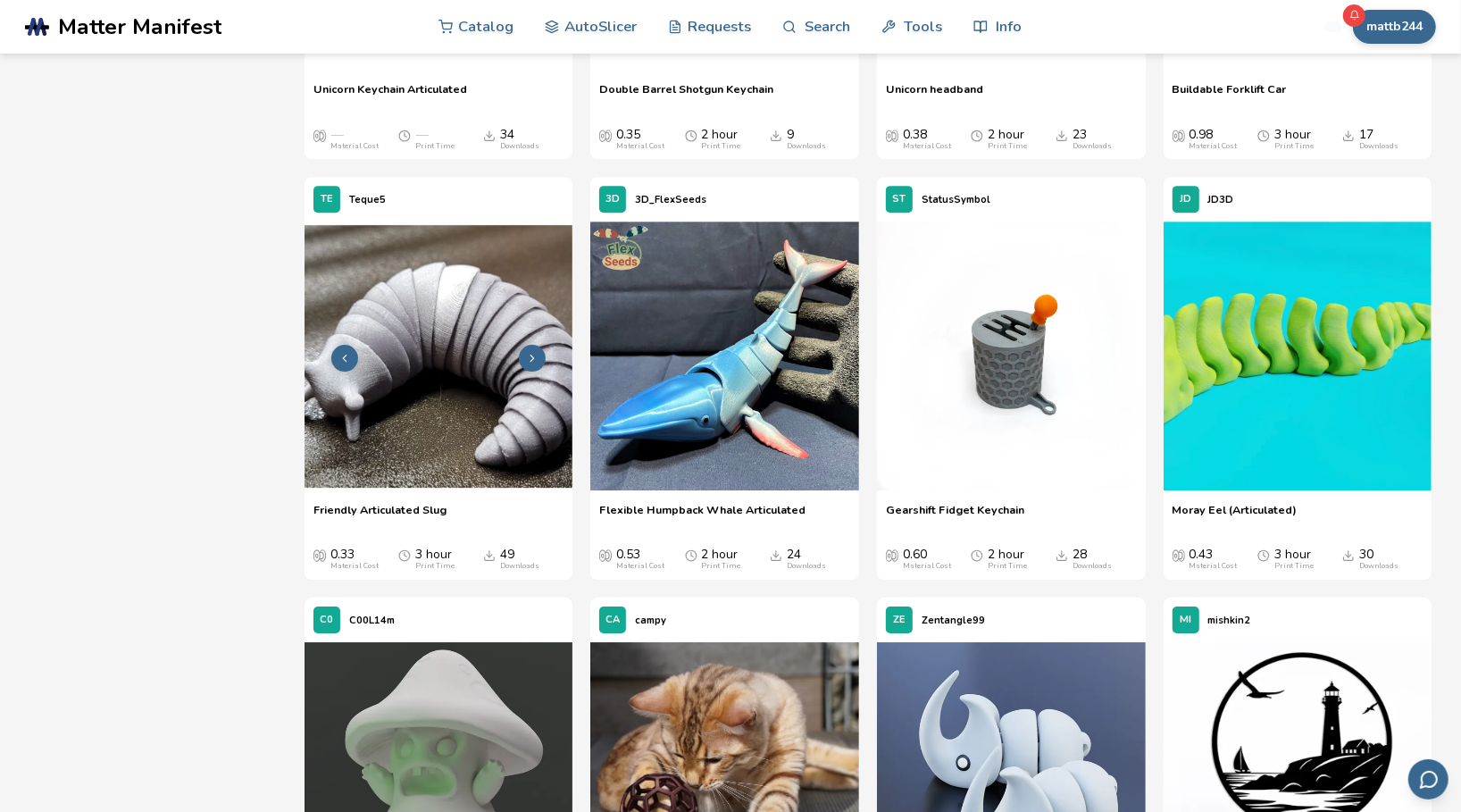
click at [368, 408] on img at bounding box center [438, 355] width 269 height 269
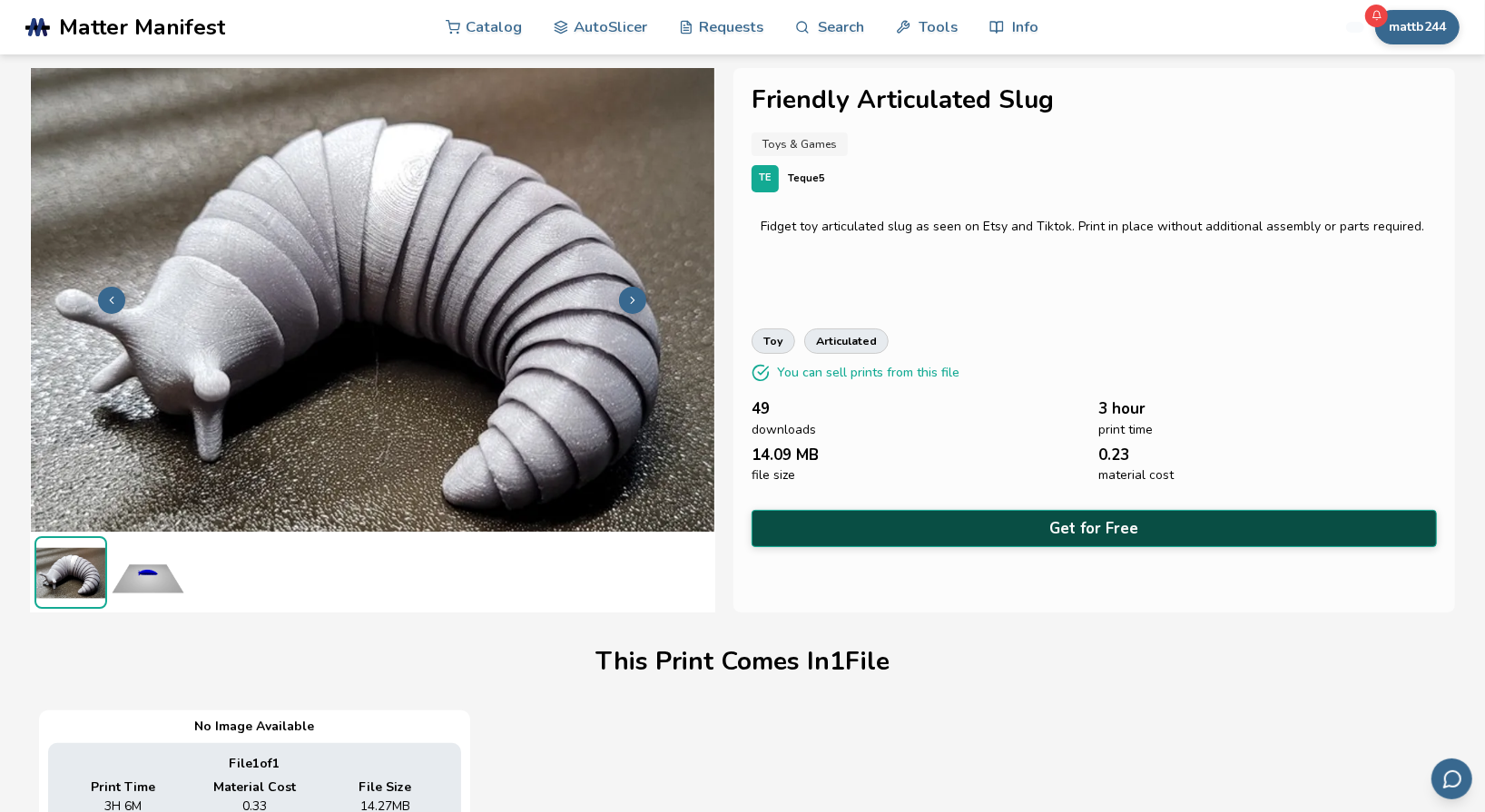
click at [1021, 535] on button "Get for Free" at bounding box center [1095, 528] width 685 height 37
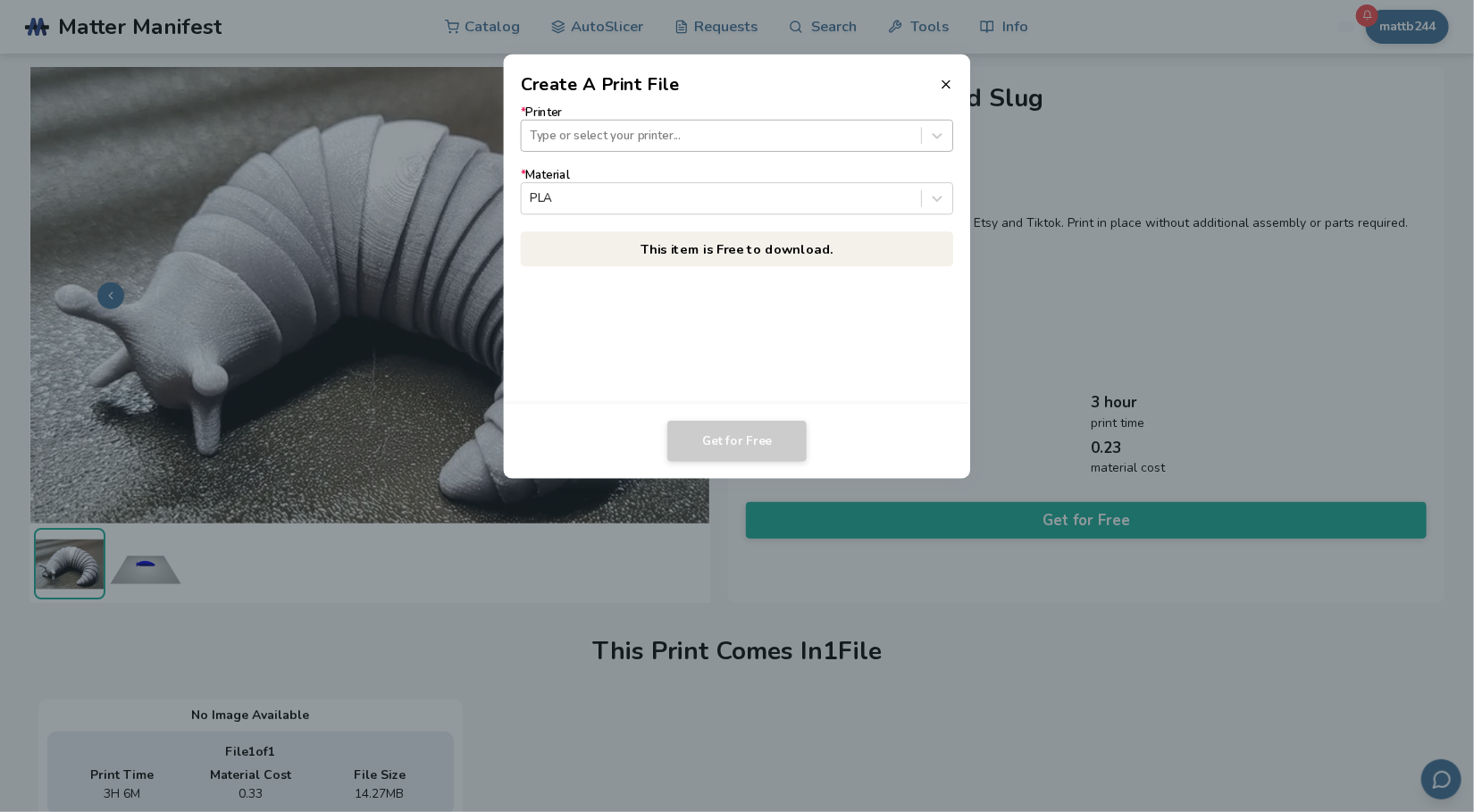
click at [681, 139] on div at bounding box center [721, 135] width 382 height 17
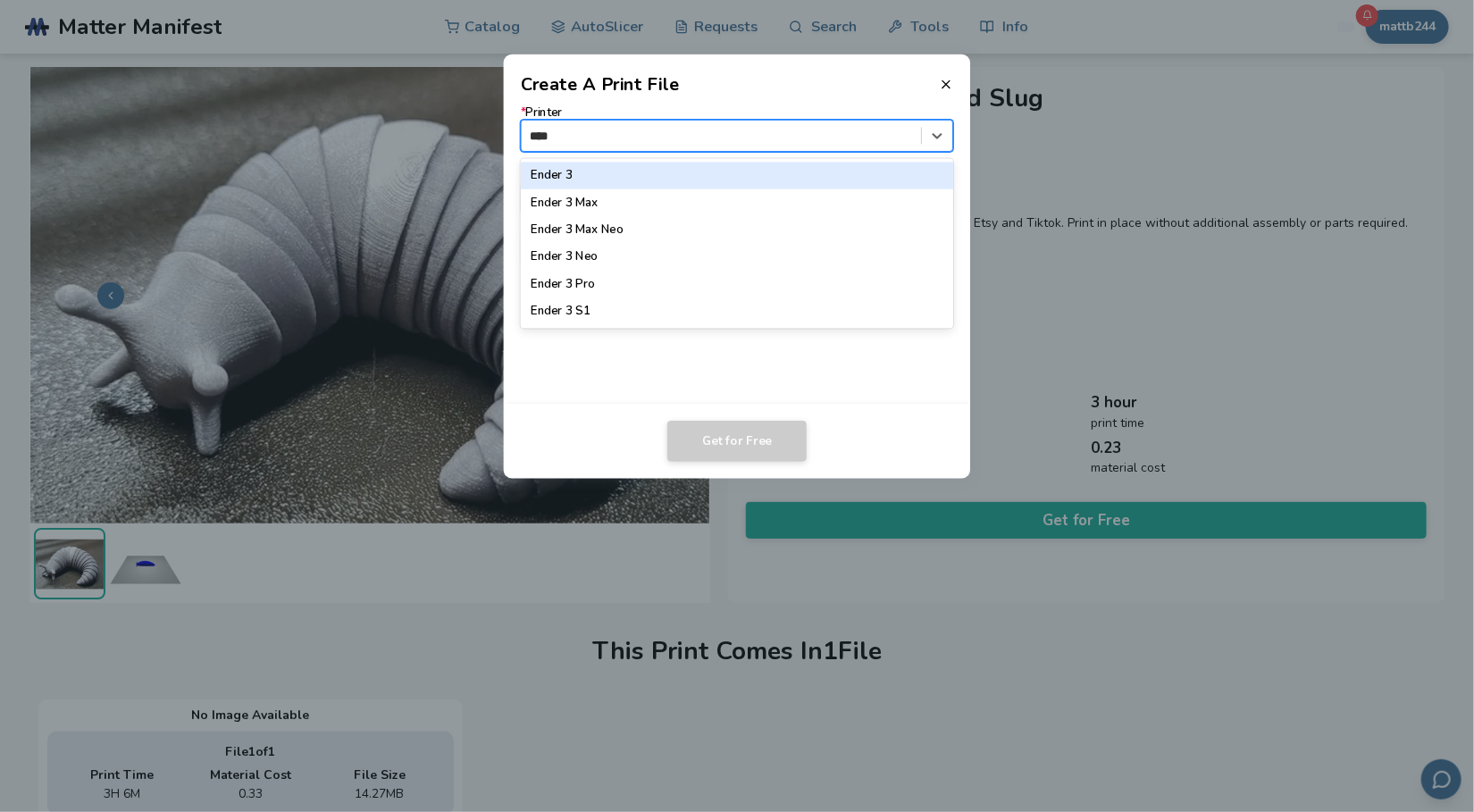
type input "*****"
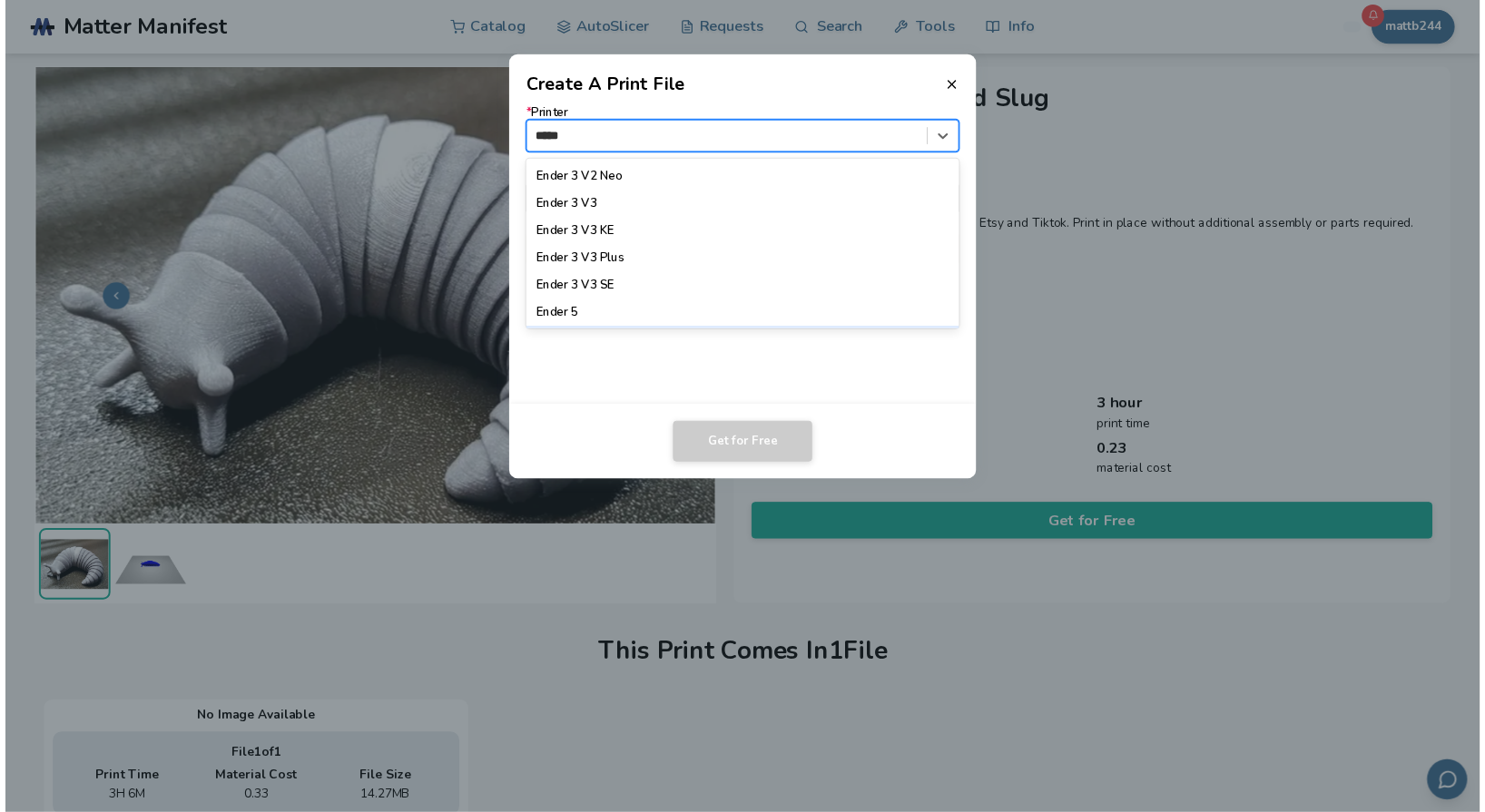
scroll to position [258, 0]
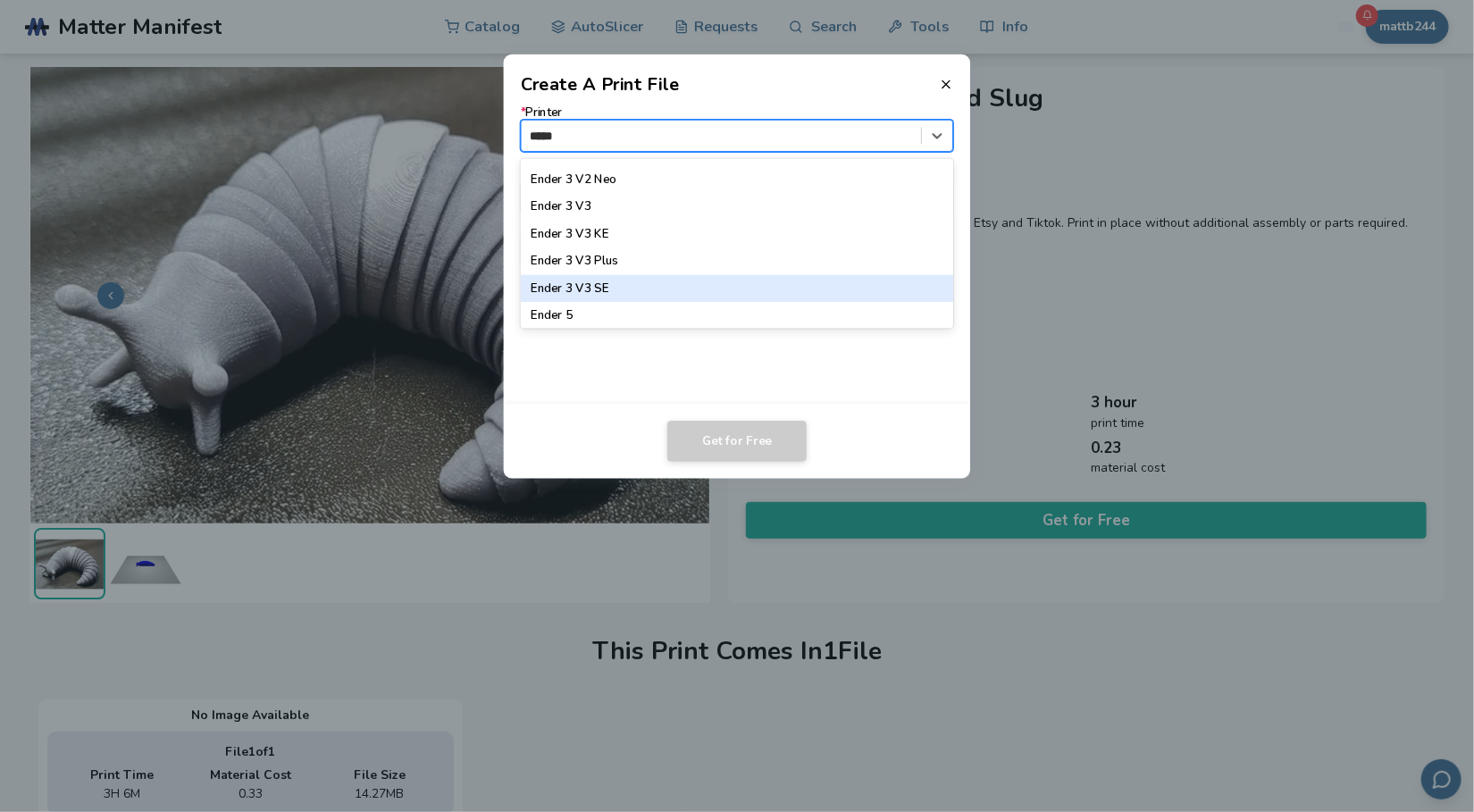
click at [644, 295] on div "Ender 3 V3 SE" at bounding box center [737, 288] width 433 height 27
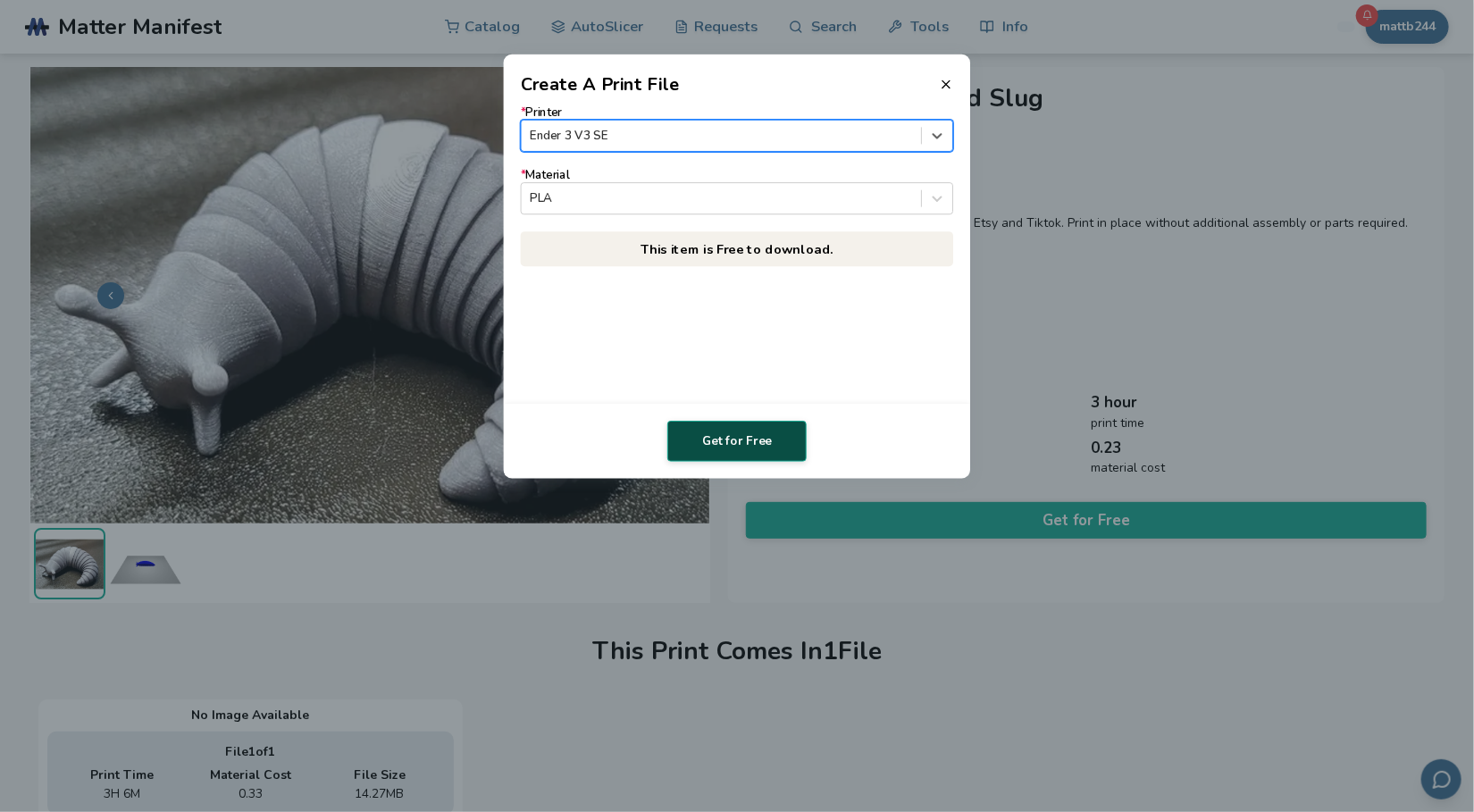
click at [728, 447] on button "Get for Free" at bounding box center [737, 441] width 140 height 41
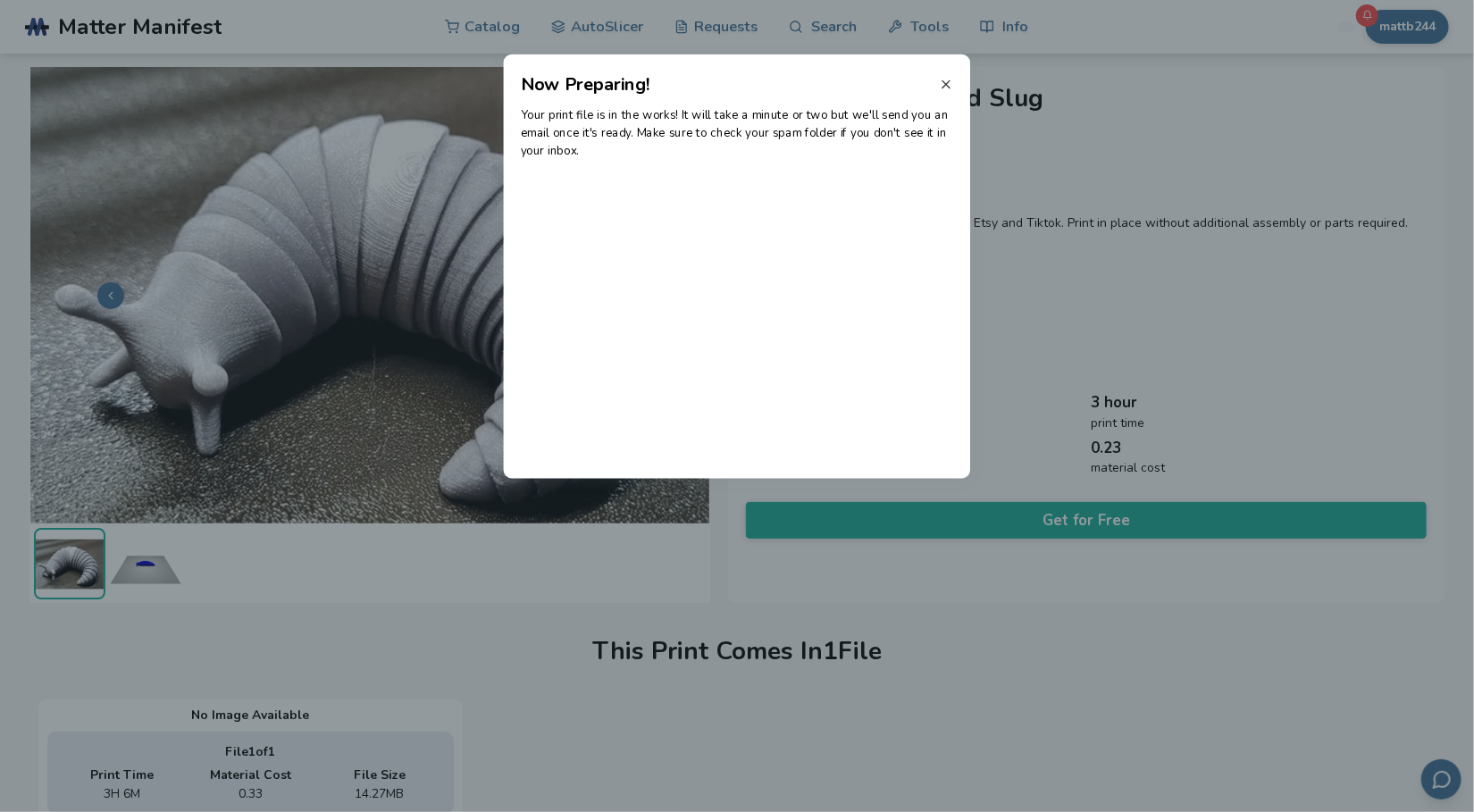
click at [943, 84] on icon at bounding box center [945, 83] width 14 height 14
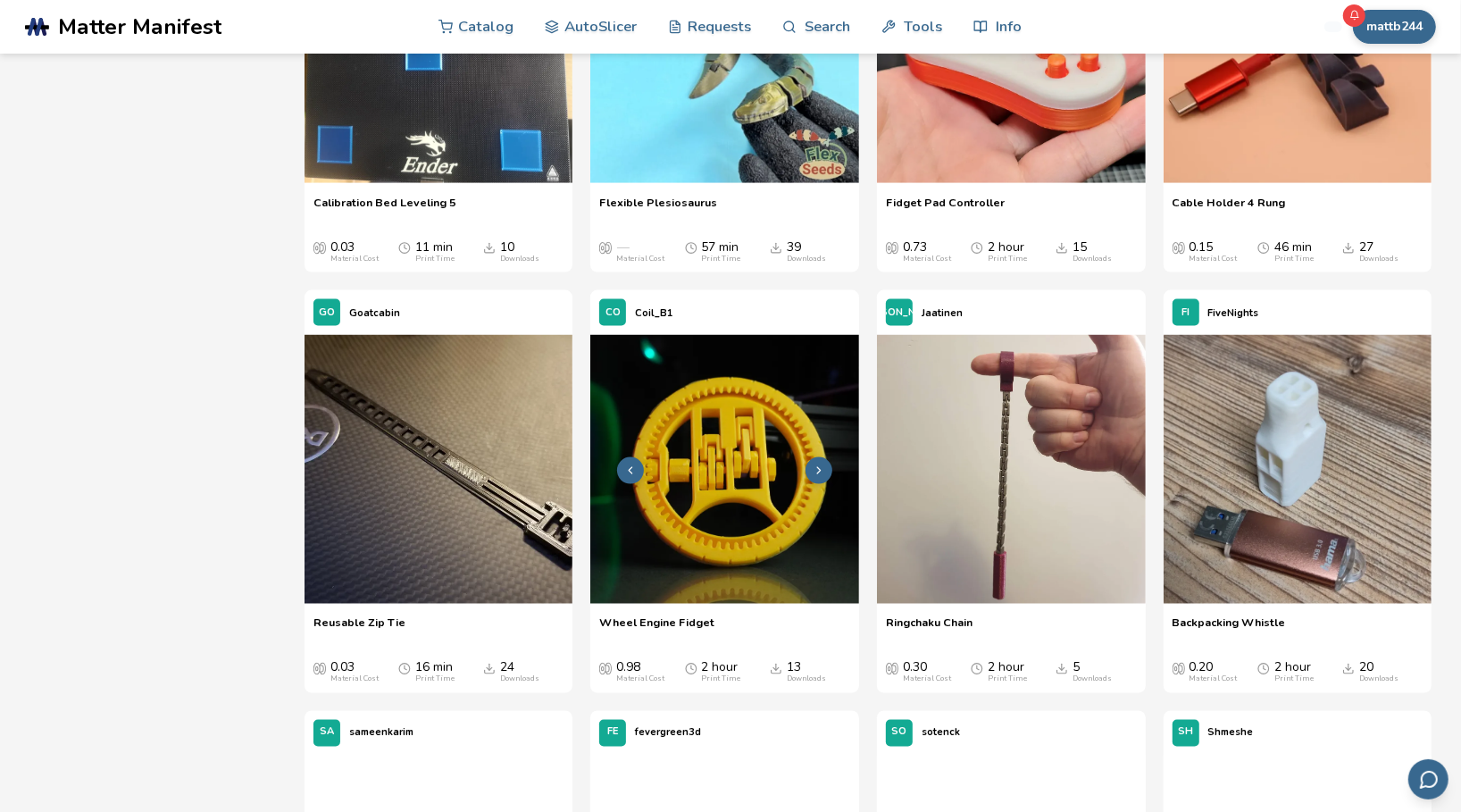
scroll to position [7227, 0]
